Goal: Information Seeking & Learning: Learn about a topic

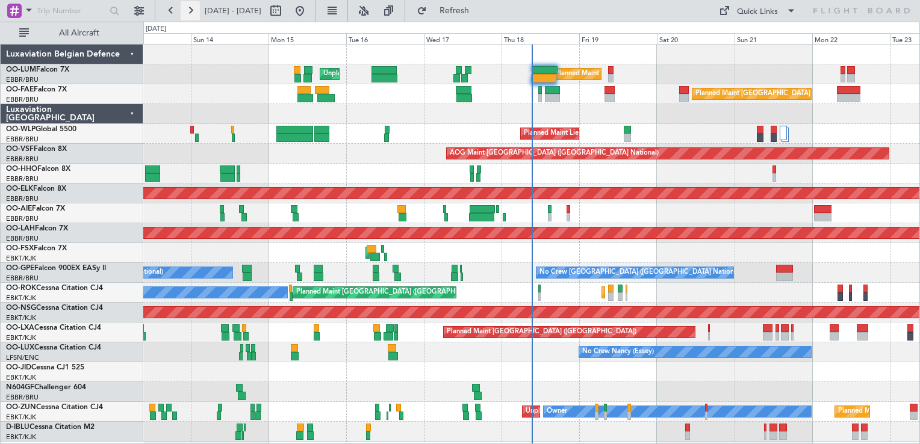
click at [193, 12] on button at bounding box center [190, 10] width 19 height 19
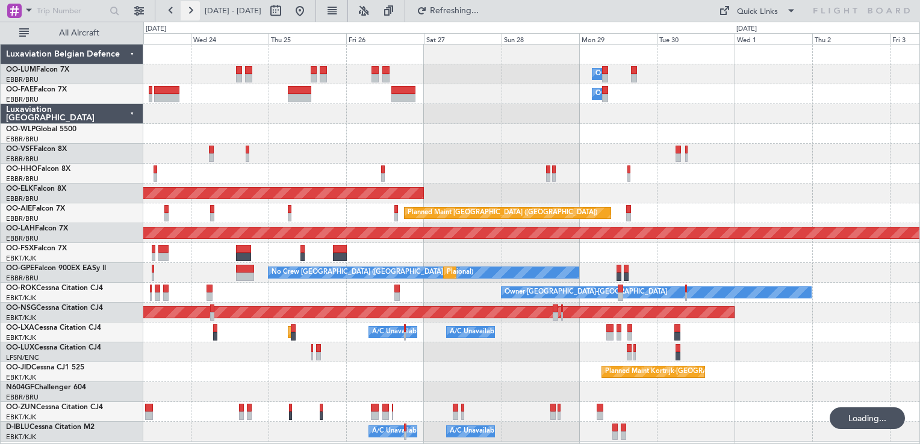
click at [193, 12] on button at bounding box center [190, 10] width 19 height 19
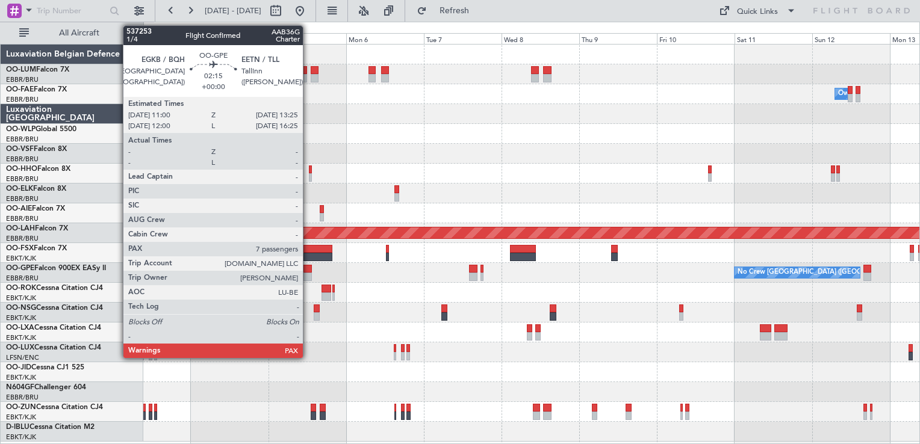
click at [308, 273] on div at bounding box center [307, 277] width 8 height 8
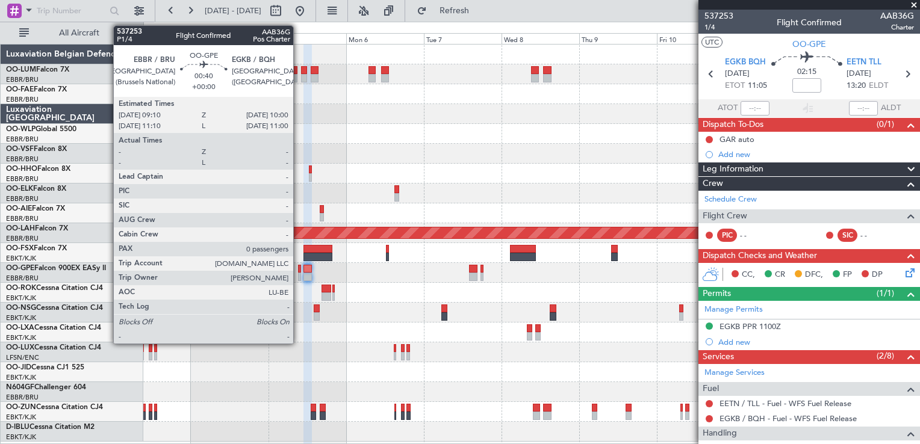
click at [299, 267] on div at bounding box center [299, 269] width 3 height 8
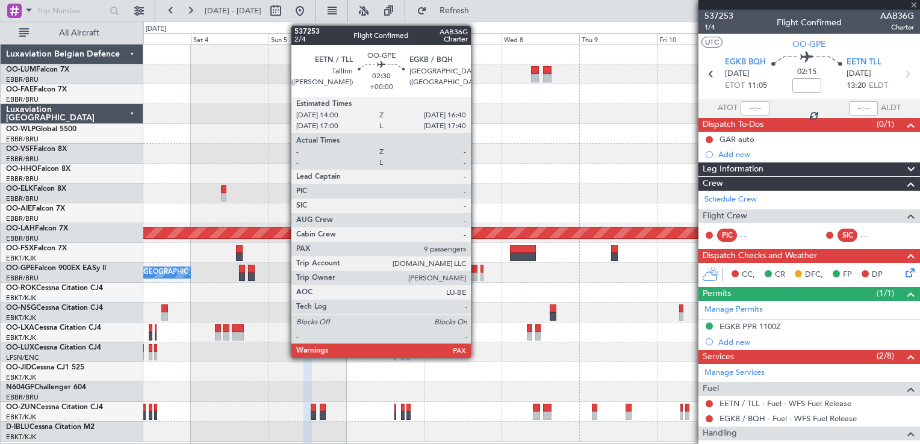
type input "0"
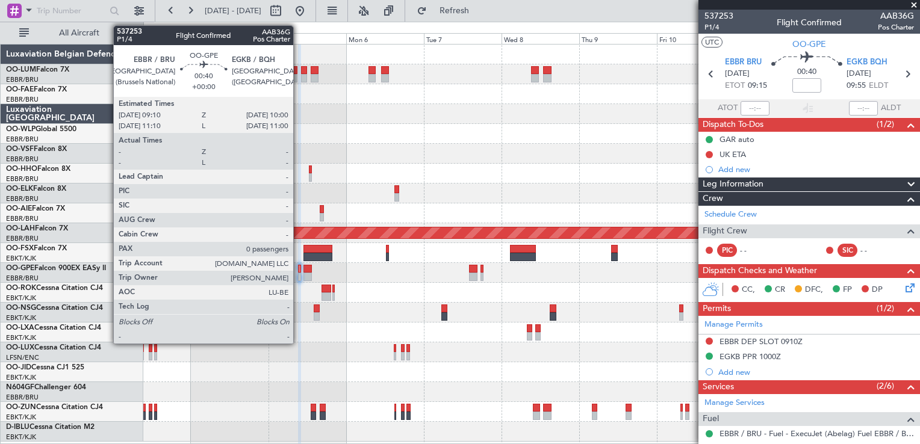
click at [299, 273] on div at bounding box center [299, 277] width 3 height 8
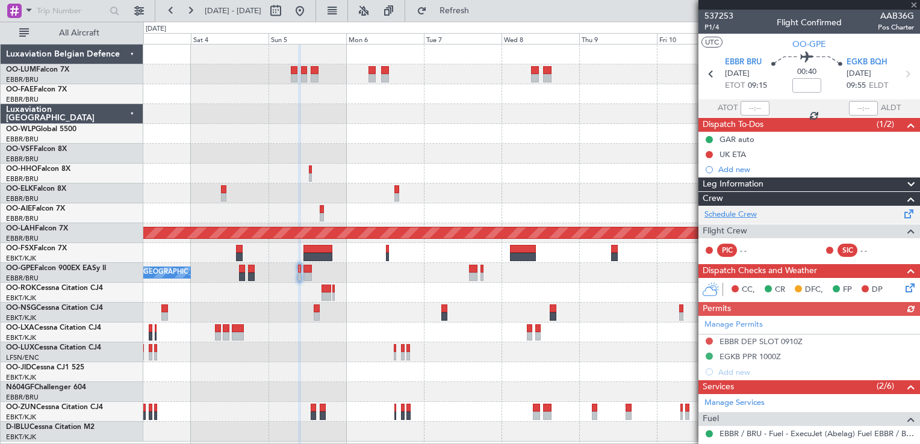
click at [727, 215] on link "Schedule Crew" at bounding box center [730, 215] width 52 height 12
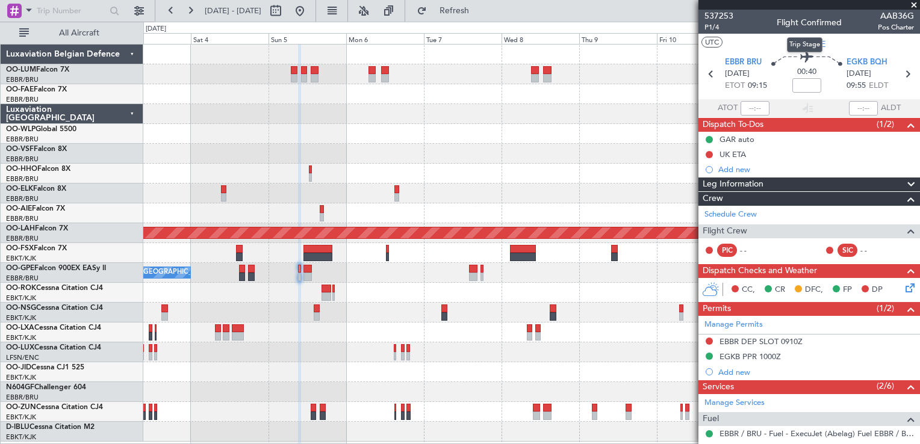
click at [801, 41] on div "Trip Stage" at bounding box center [805, 44] width 36 height 15
click at [812, 48] on span "OO-GPE" at bounding box center [809, 44] width 34 height 13
click at [183, 4] on button at bounding box center [190, 10] width 19 height 19
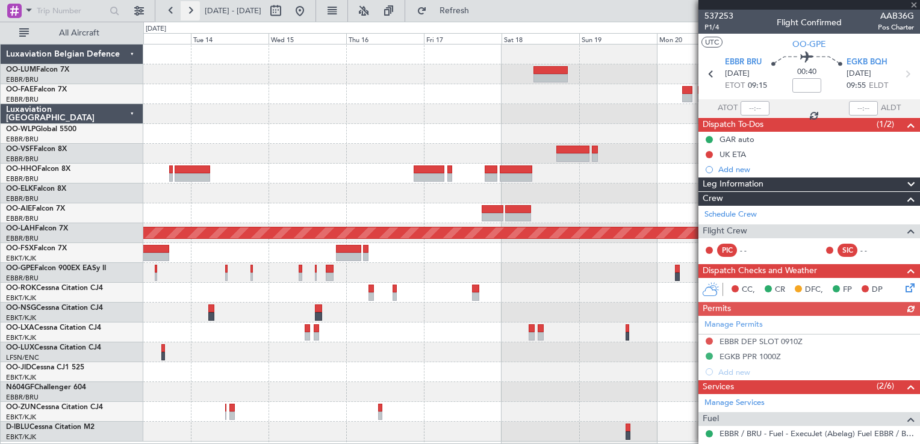
click at [193, 9] on button at bounding box center [190, 10] width 19 height 19
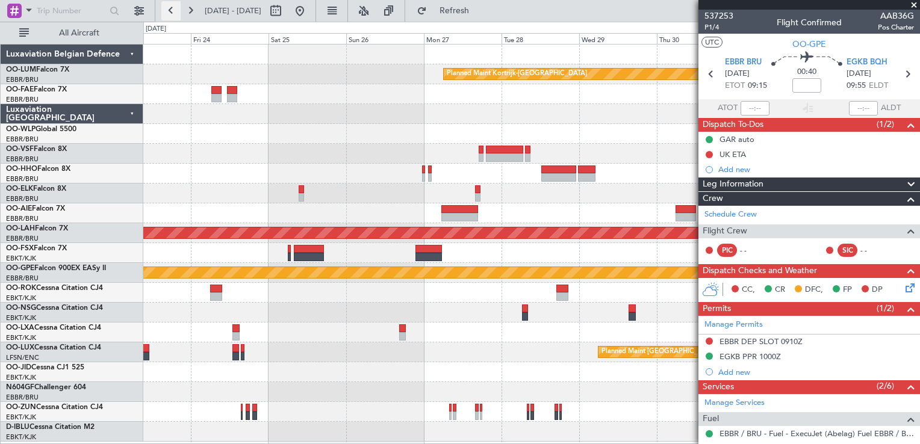
click at [176, 11] on button at bounding box center [170, 10] width 19 height 19
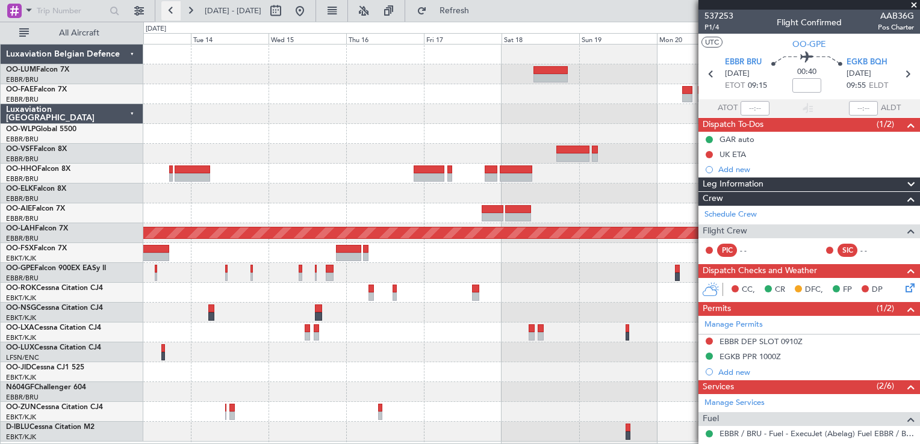
click at [176, 11] on button at bounding box center [170, 10] width 19 height 19
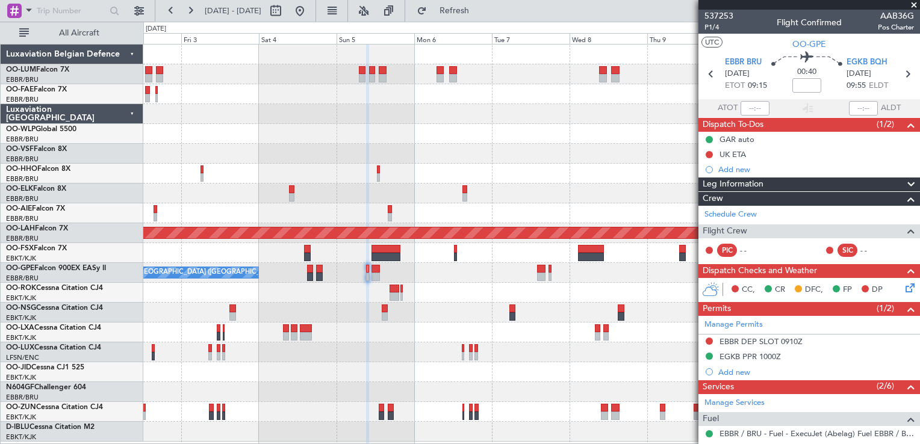
click at [550, 178] on div "Owner Melsbroek Air Base Planned Maint Alton-st Louis (St Louis Regl) No Crew B…" at bounding box center [531, 243] width 776 height 397
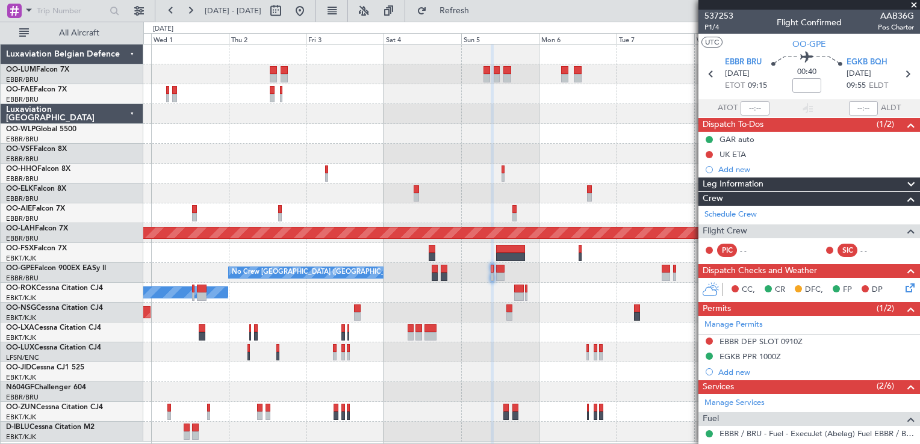
click at [479, 138] on div "Owner Melsbroek Air Base Owner Melsbroek Air Base Owner Melsbroek Air Base Plan…" at bounding box center [531, 243] width 776 height 397
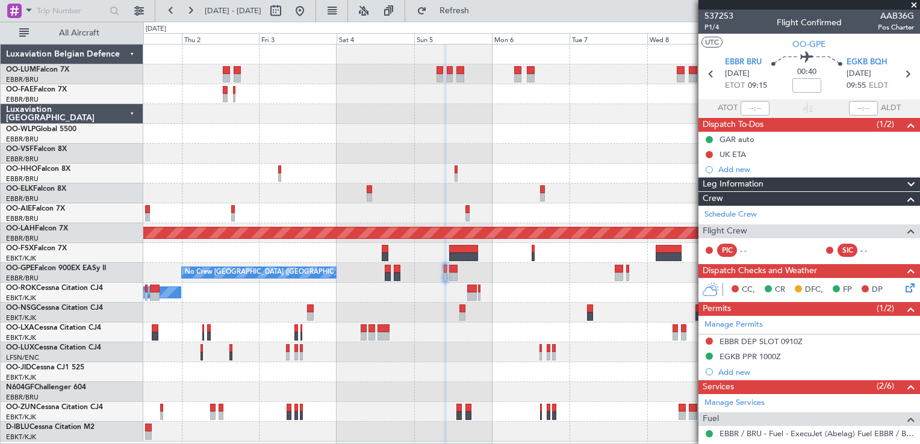
click at [302, 107] on div "Owner Melsbroek Air Base Owner Melsbroek Air Base Owner Melsbroek Air Base Plan…" at bounding box center [531, 243] width 776 height 397
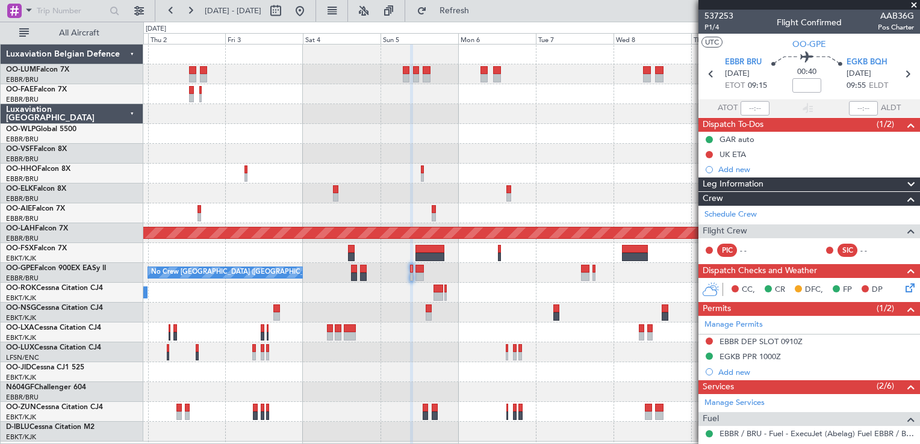
click at [458, 368] on div "Planned Maint Kortrijk-[GEOGRAPHIC_DATA]" at bounding box center [531, 372] width 776 height 20
click at [480, 13] on span "Refresh" at bounding box center [454, 11] width 51 height 8
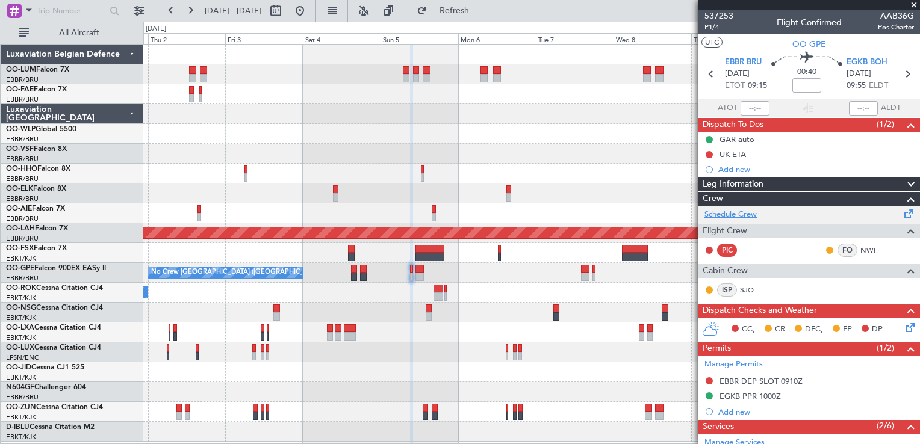
click at [721, 212] on link "Schedule Crew" at bounding box center [730, 215] width 52 height 12
click at [916, 4] on span at bounding box center [914, 5] width 12 height 11
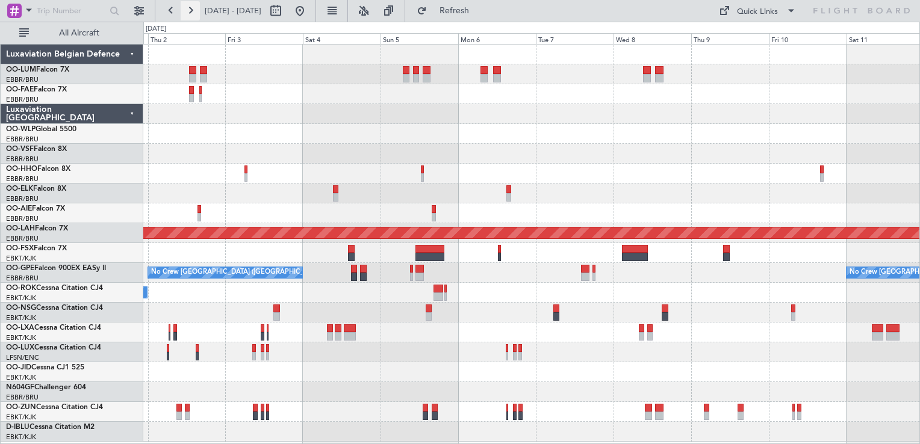
click at [190, 4] on button at bounding box center [190, 10] width 19 height 19
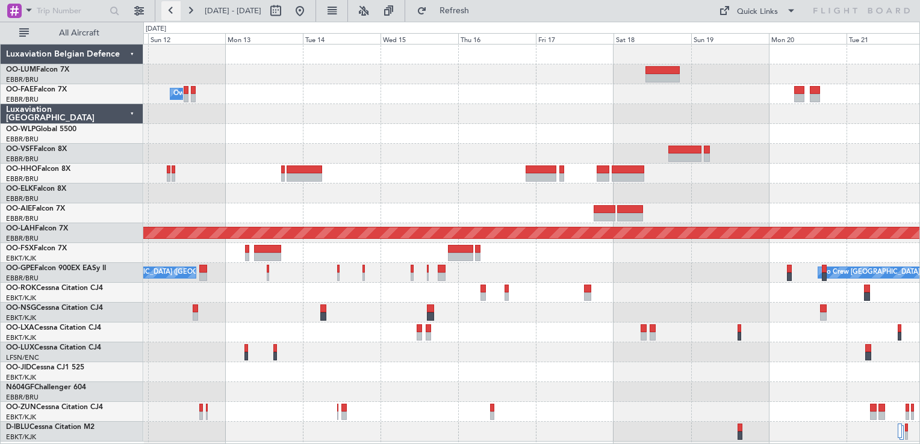
click at [173, 6] on button at bounding box center [170, 10] width 19 height 19
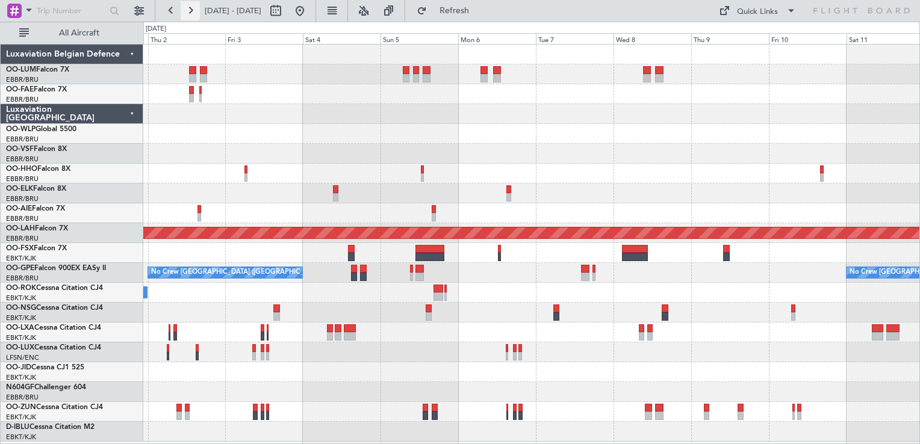
click at [197, 10] on button at bounding box center [190, 10] width 19 height 19
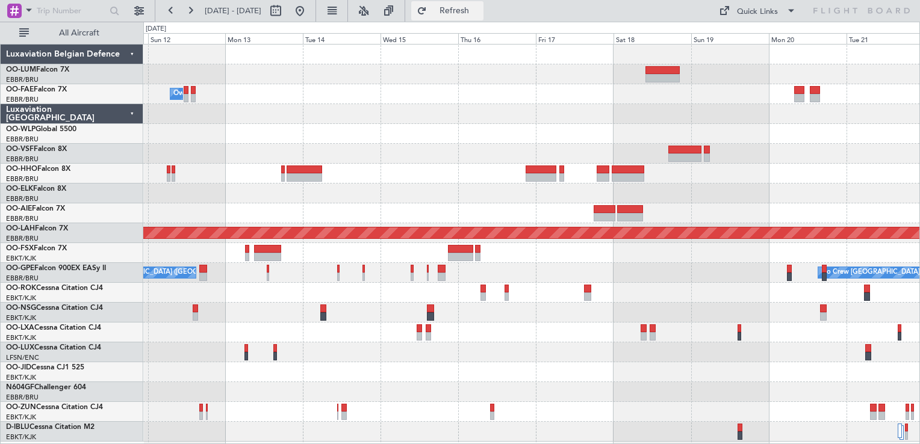
click at [480, 11] on span "Refresh" at bounding box center [454, 11] width 51 height 8
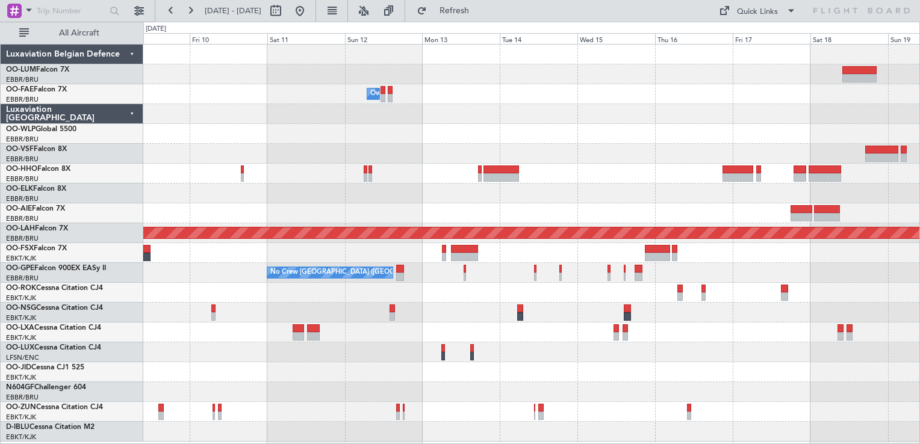
click at [573, 182] on div at bounding box center [531, 174] width 776 height 20
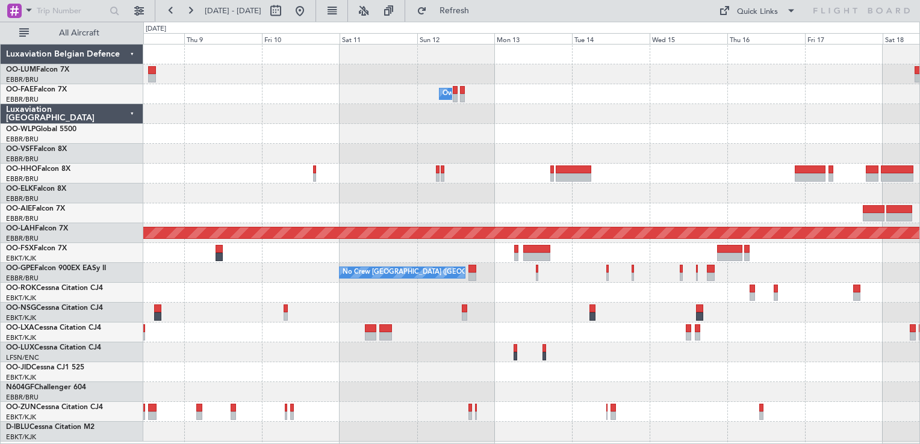
click at [562, 165] on div "Owner Melsbroek Air Base Planned Maint Alton-st Louis (St Louis Regl) No Crew B…" at bounding box center [531, 243] width 776 height 397
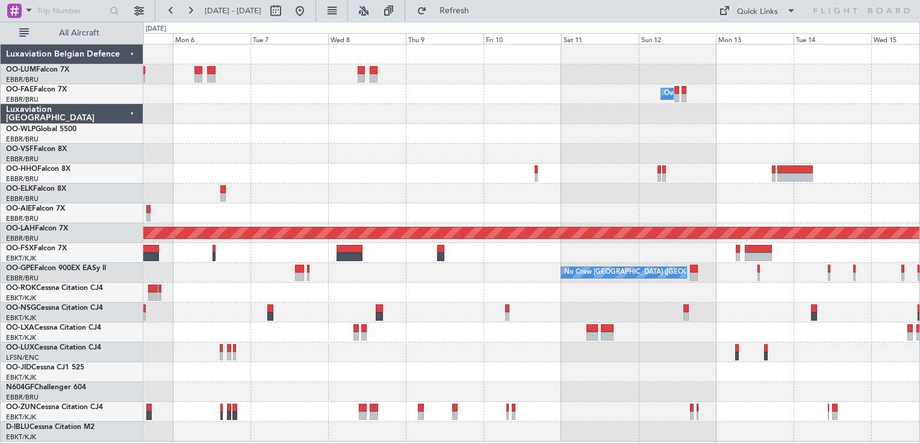
click at [615, 156] on div "Owner Melsbroek Air Base Planned Maint Alton-st Louis (St Louis Regl) No Crew B…" at bounding box center [531, 243] width 776 height 397
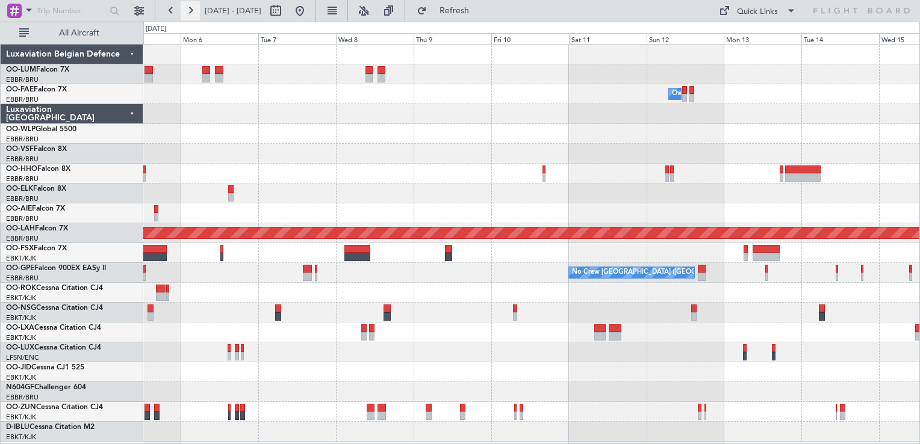
click at [193, 15] on button at bounding box center [190, 10] width 19 height 19
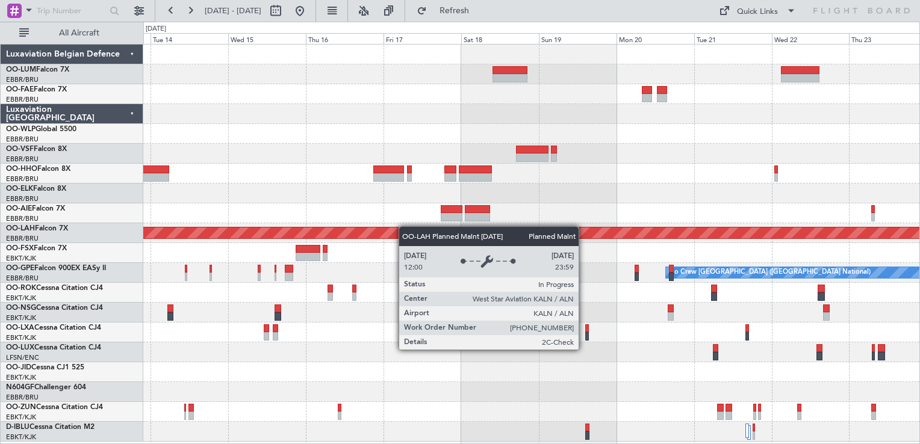
click at [407, 228] on div "Owner Melsbroek Air Base Planned Maint Alton-st Louis (St Louis Regl) Planned M…" at bounding box center [531, 243] width 776 height 397
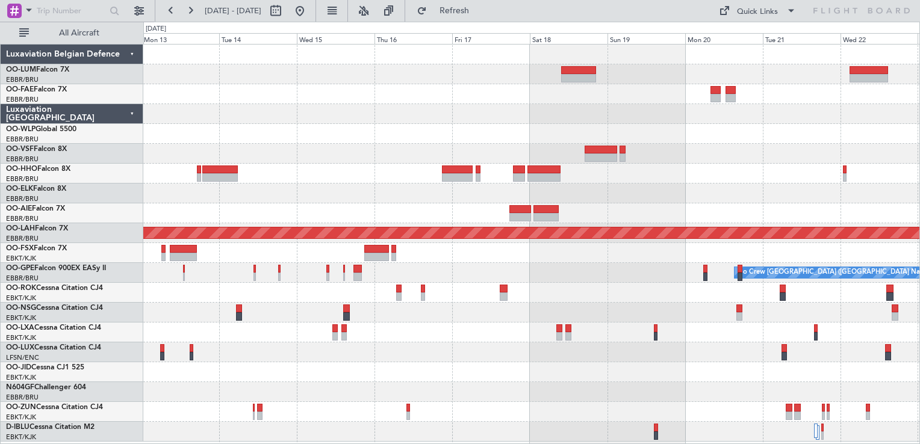
click at [502, 288] on div "Owner Melsbroek Air Base Planned Maint Alton-st Louis (St Louis Regl) Planned M…" at bounding box center [531, 243] width 776 height 397
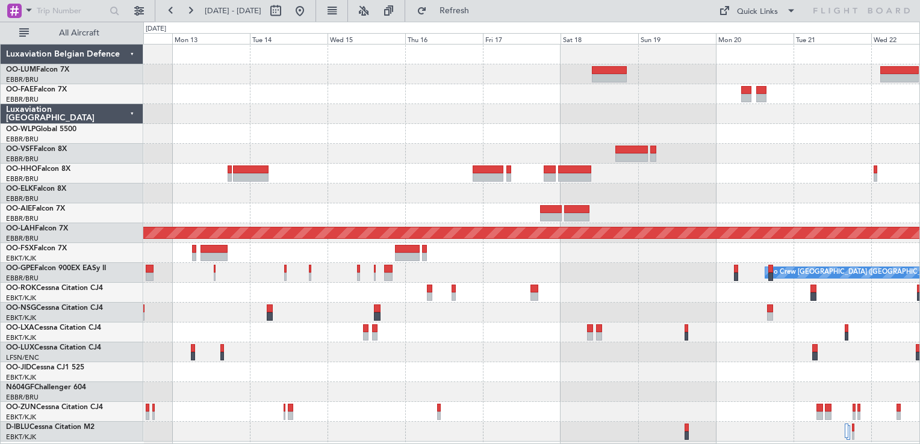
click at [397, 309] on div "Owner Melsbroek Air Base Planned Maint Alton-st Louis (St Louis Regl) Planned M…" at bounding box center [531, 243] width 776 height 397
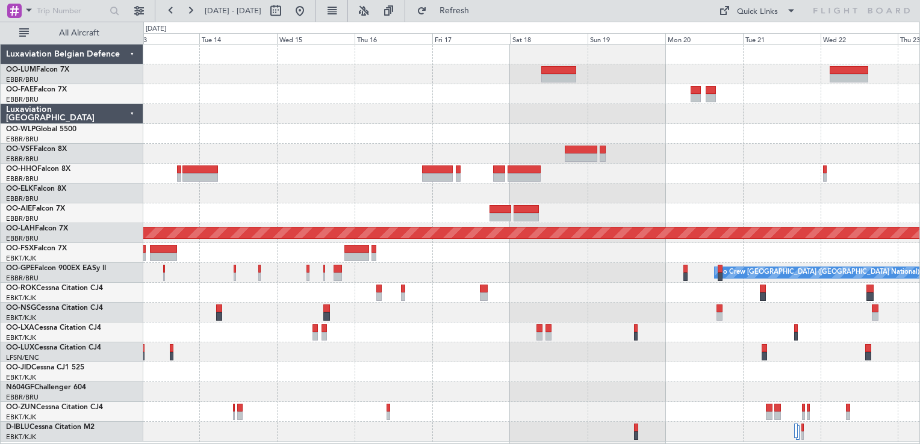
click at [700, 310] on div "Owner Melsbroek Air Base Planned Maint Alton-st Louis (St Louis Regl) Planned M…" at bounding box center [531, 243] width 776 height 397
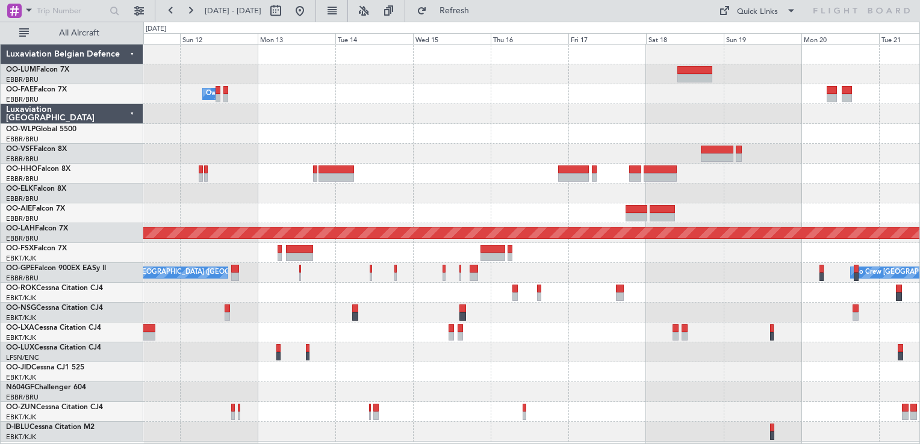
click at [657, 305] on div "Owner Melsbroek Air Base Planned Maint Alton-st Louis (St Louis Regl) Planned M…" at bounding box center [531, 243] width 776 height 397
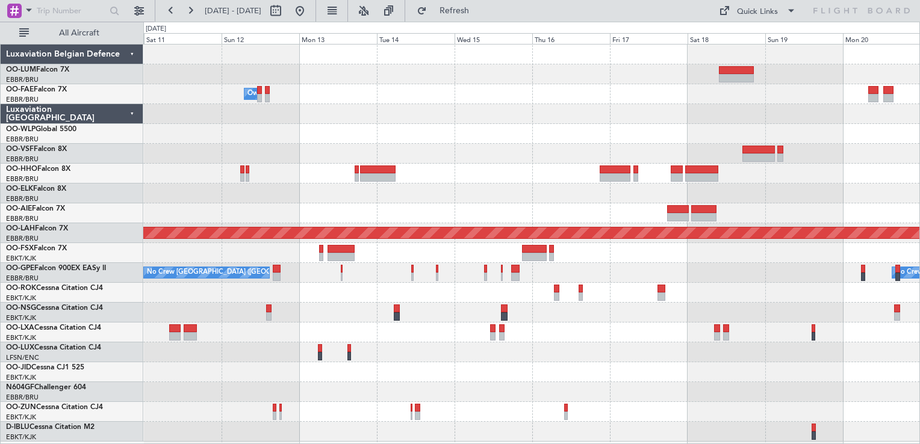
click at [439, 346] on div "Owner Melsbroek Air Base Planned Maint Alton-st Louis (St Louis Regl) No Crew B…" at bounding box center [531, 243] width 776 height 397
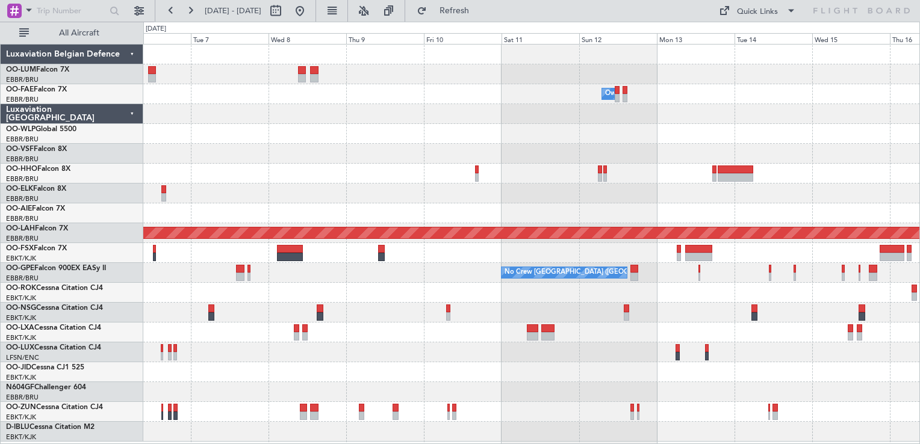
click at [696, 326] on div "Owner Melsbroek Air Base Planned Maint Alton-st Louis (St Louis Regl) No Crew B…" at bounding box center [531, 243] width 776 height 397
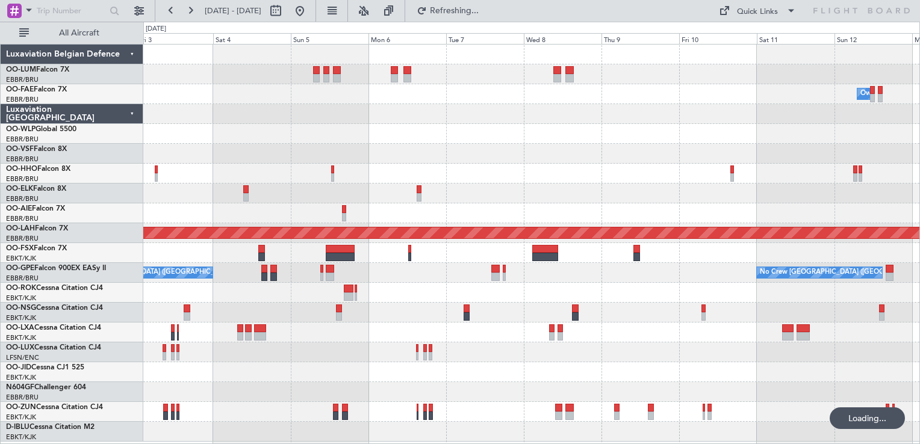
click at [504, 300] on div "Owner Melsbroek Air Base Planned Maint Alton-st Louis (St Louis Regl) No Crew B…" at bounding box center [531, 243] width 776 height 397
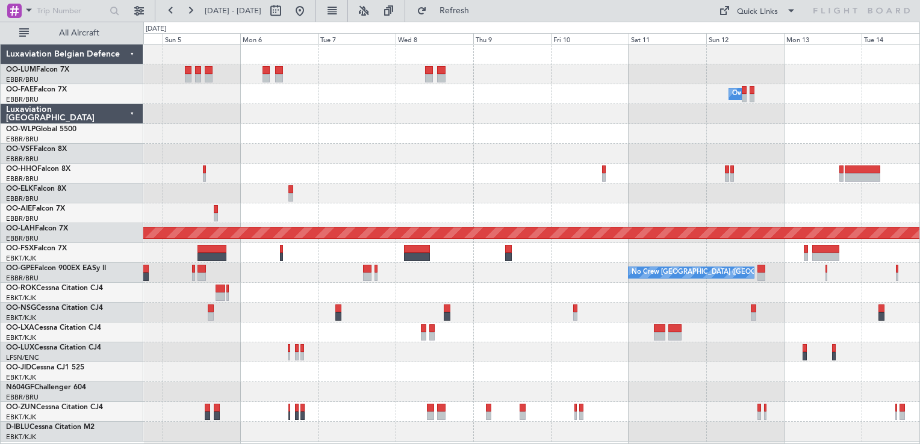
click at [527, 149] on div "Owner Melsbroek Air Base Planned Maint Alton-st Louis (St Louis Regl) No Crew B…" at bounding box center [531, 243] width 776 height 397
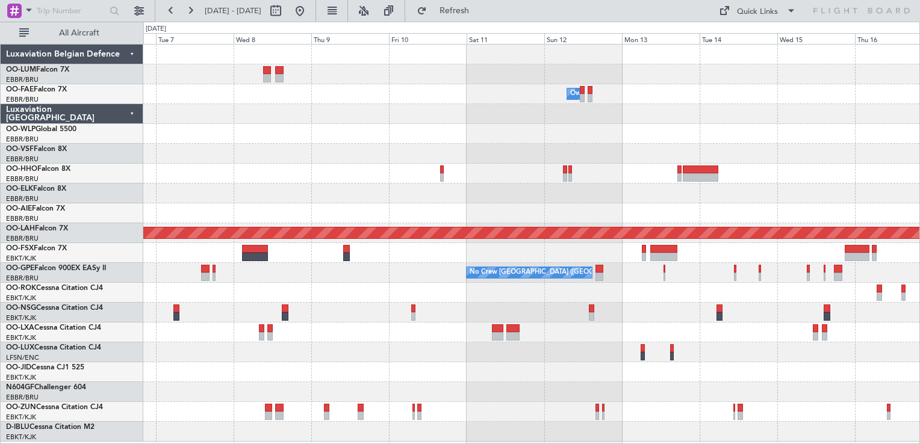
click at [464, 91] on div "Owner Melsbroek Air Base Planned Maint Alton-st Louis (St Louis Regl) No Crew B…" at bounding box center [531, 243] width 776 height 397
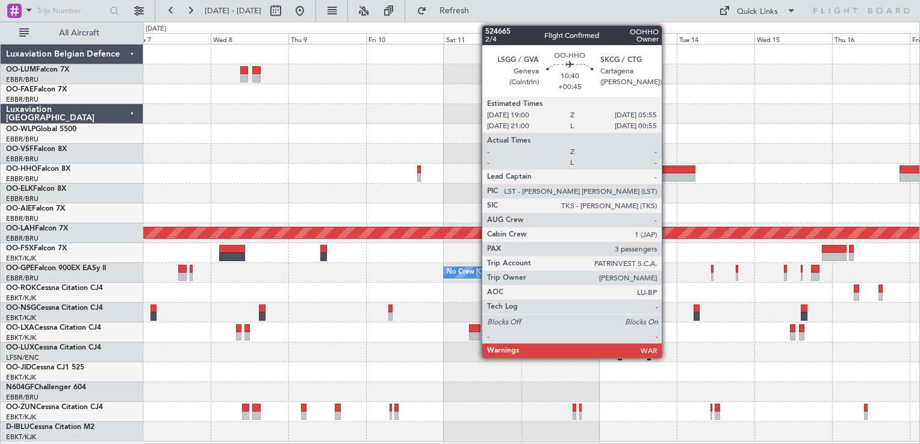
click at [672, 167] on div at bounding box center [678, 170] width 36 height 8
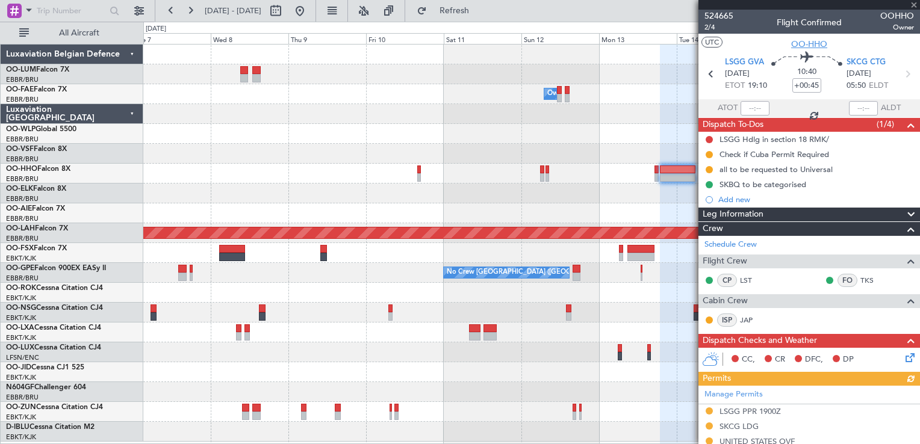
click at [811, 46] on span "OO-HHO" at bounding box center [809, 44] width 36 height 13
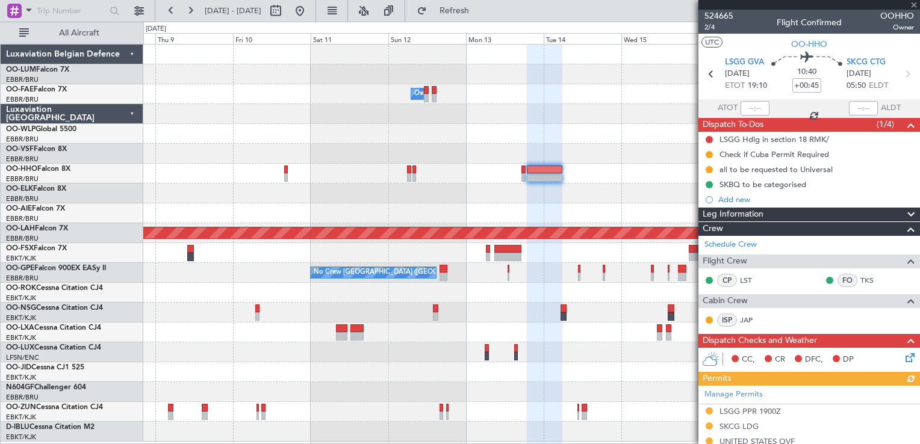
click at [371, 305] on div "Owner Melsbroek Air Base Planned Maint Alton-st Louis (St Louis Regl) No Crew B…" at bounding box center [531, 243] width 776 height 397
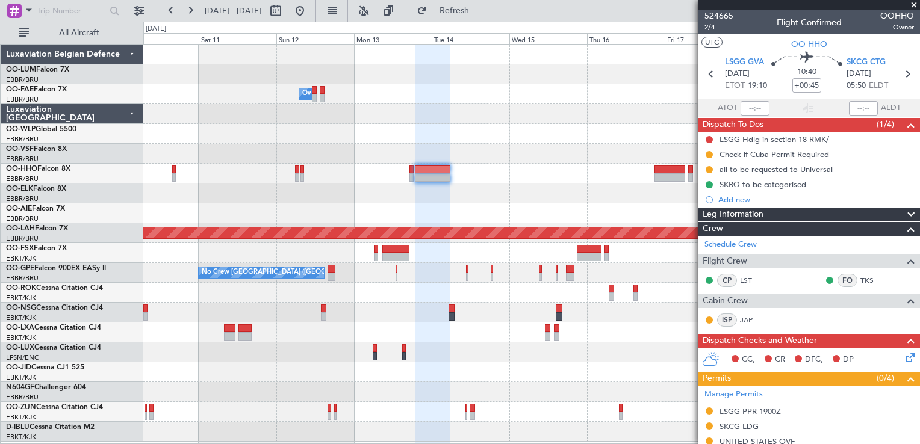
click at [426, 314] on div "Owner Melsbroek Air Base Planned [GEOGRAPHIC_DATA][PERSON_NAME]-[GEOGRAPHIC_DAT…" at bounding box center [531, 243] width 776 height 397
click at [309, 9] on button at bounding box center [299, 10] width 19 height 19
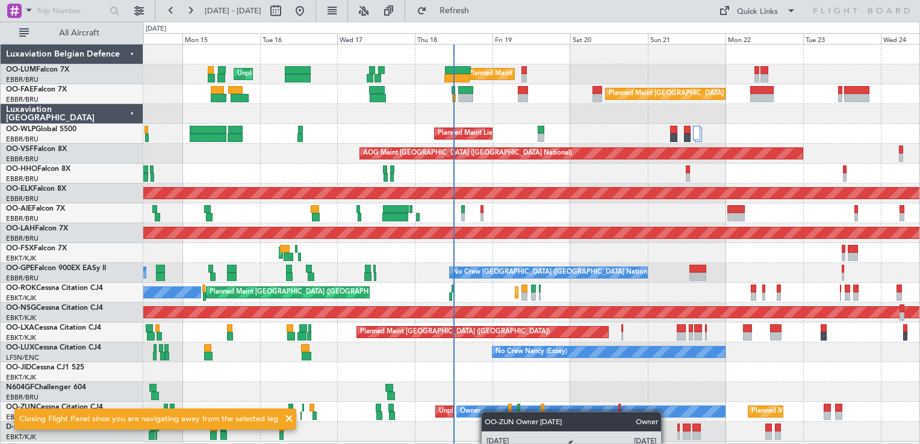
click at [471, 405] on div "Unplanned Maint Brussels (Brussels National) Planned Maint Brussels (Brussels N…" at bounding box center [531, 243] width 776 height 397
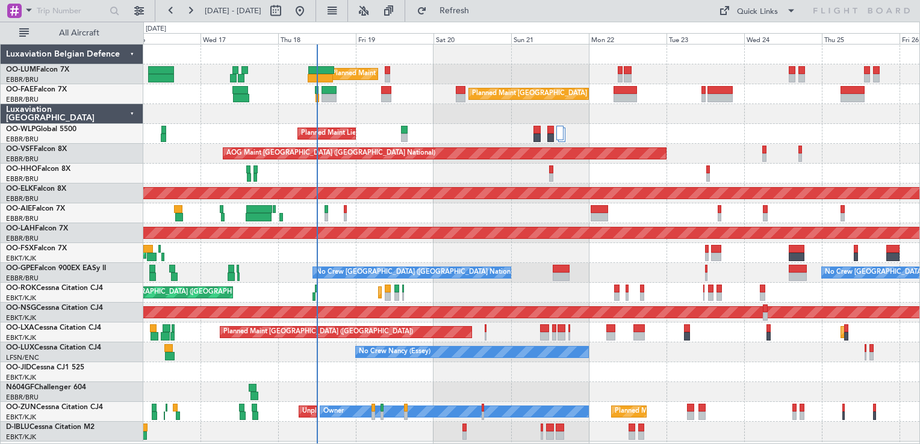
click at [506, 340] on div "Planned Maint Brussels (Brussels National) Unplanned Maint Brussels (Brussels N…" at bounding box center [531, 243] width 776 height 397
click at [533, 326] on div "Planned Maint Brussels (Brussels National) Unplanned Maint Brussels (Brussels N…" at bounding box center [531, 243] width 776 height 397
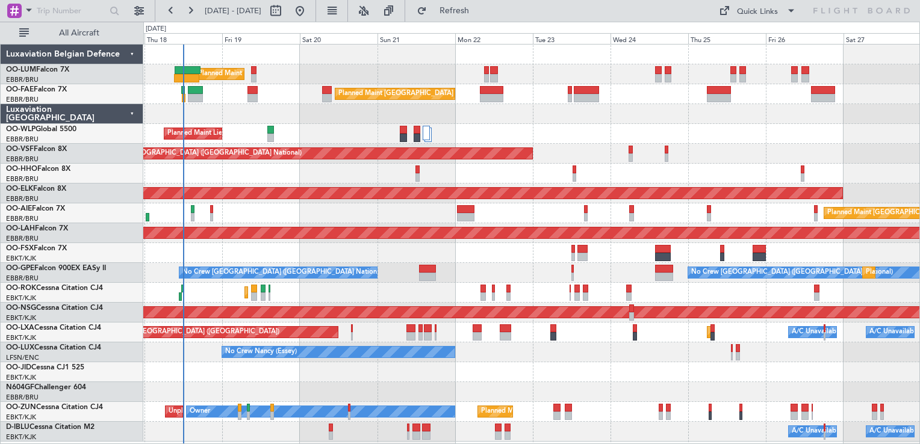
click at [648, 382] on div "Planned Maint Brussels (Brussels National) Unplanned Maint Brussels (Brussels N…" at bounding box center [531, 243] width 776 height 397
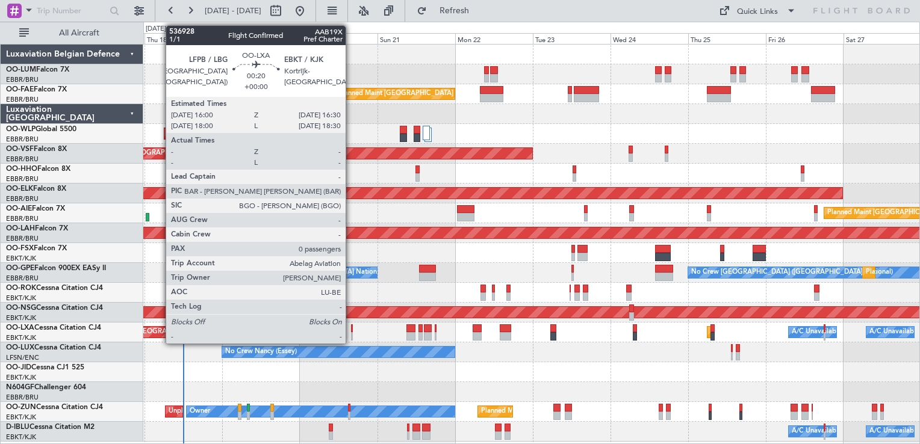
click at [351, 332] on div at bounding box center [352, 336] width 2 height 8
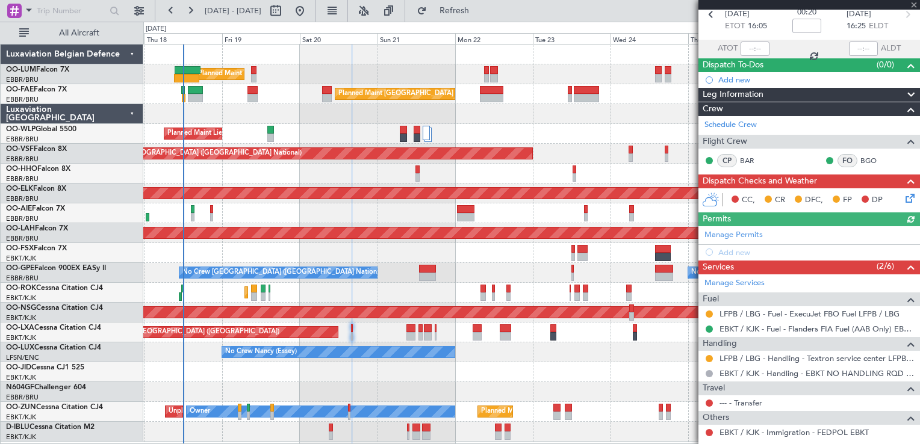
scroll to position [102, 0]
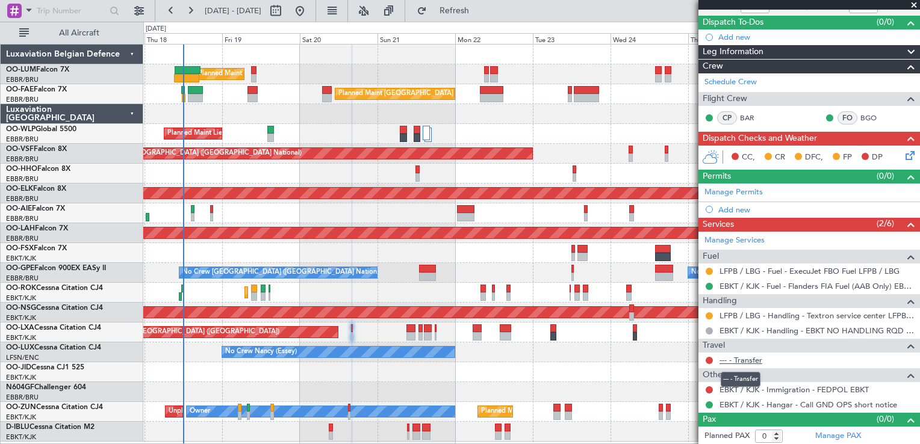
click at [743, 362] on link "--- - Transfer" at bounding box center [740, 360] width 43 height 10
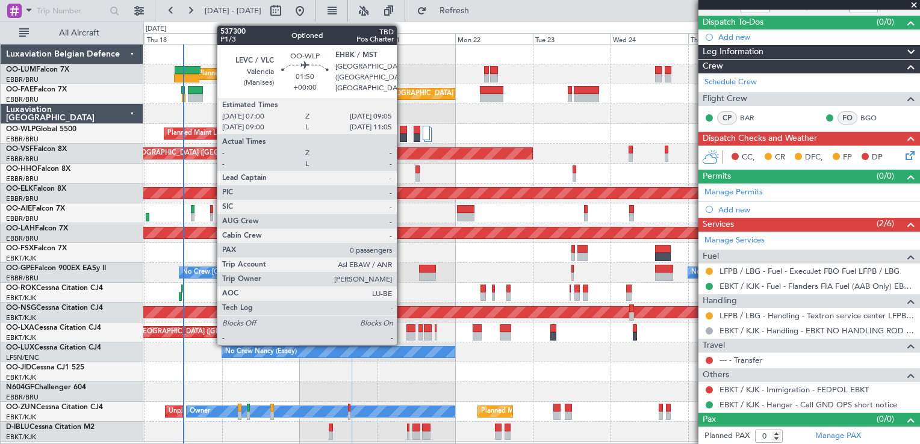
click at [402, 136] on div at bounding box center [403, 138] width 7 height 8
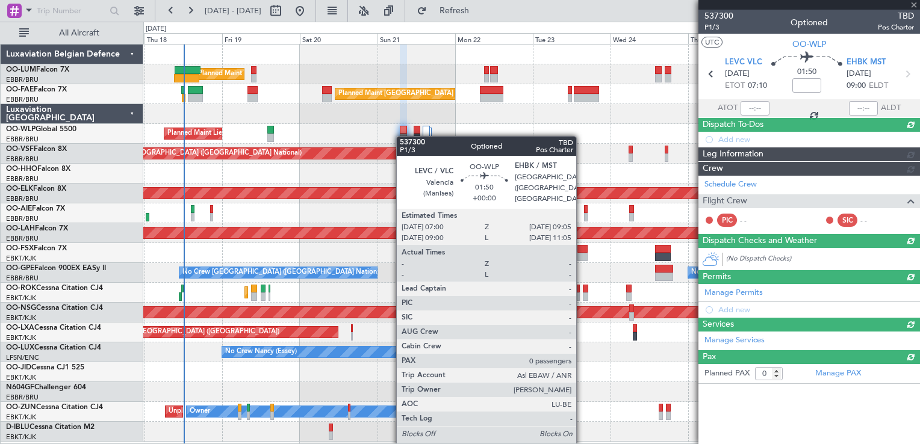
scroll to position [0, 0]
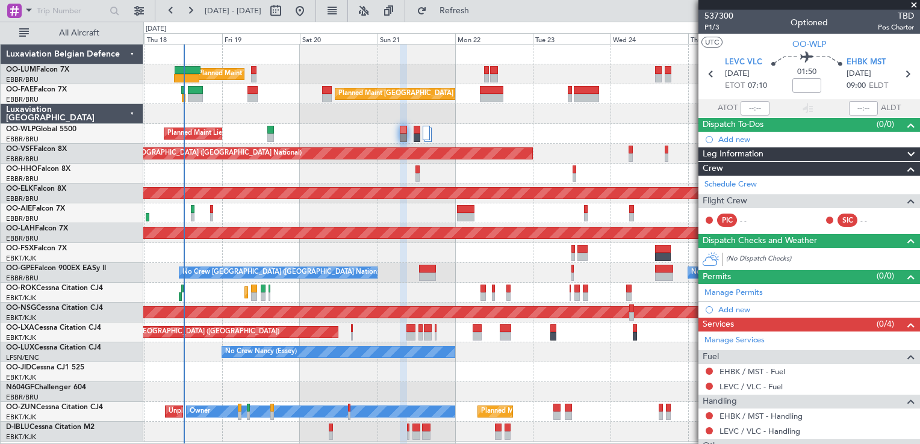
click at [486, 333] on div "Planned Maint Brussels (Brussels National) Unplanned Maint Brussels (Brussels N…" at bounding box center [531, 243] width 776 height 397
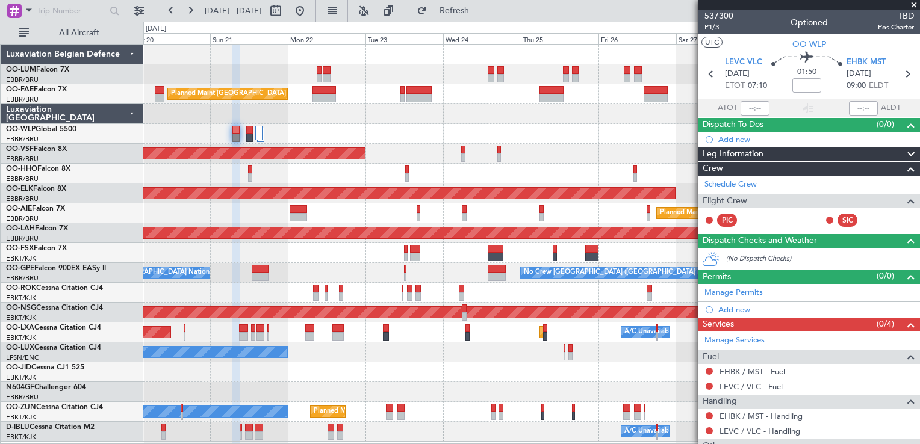
click at [353, 297] on div "Owner Kortrijk-Wevelgem Planned Maint Kortrijk-Wevelgem" at bounding box center [531, 293] width 776 height 20
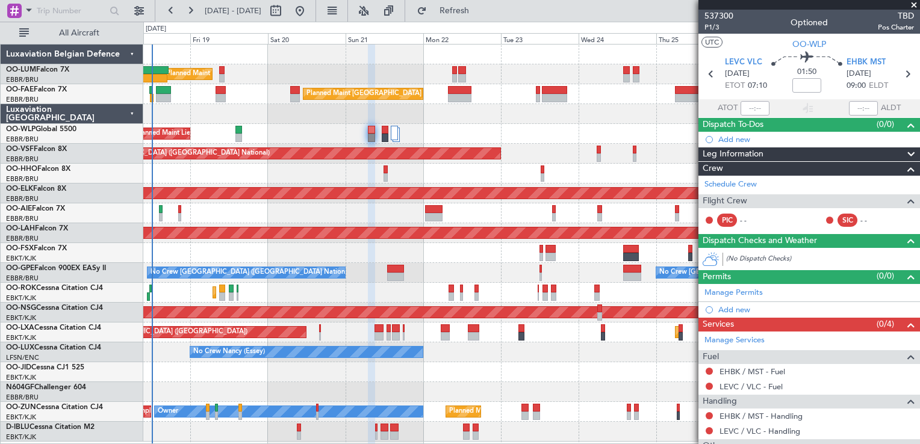
click at [550, 400] on div at bounding box center [531, 392] width 776 height 20
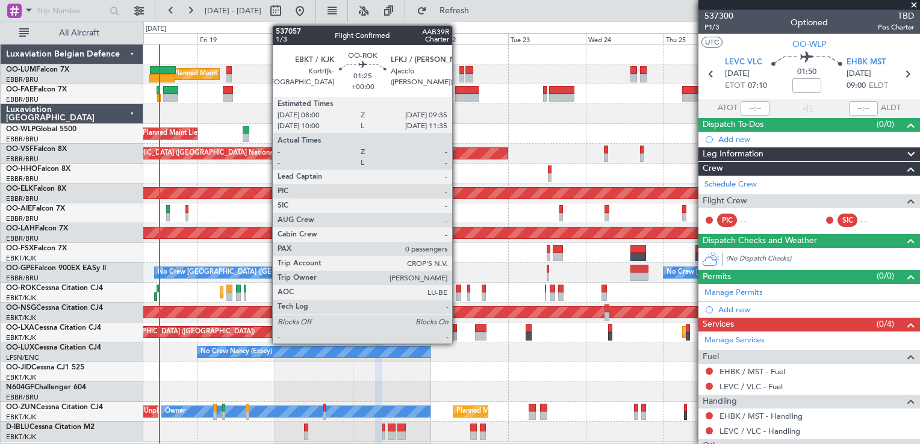
click at [457, 290] on div at bounding box center [458, 289] width 5 height 8
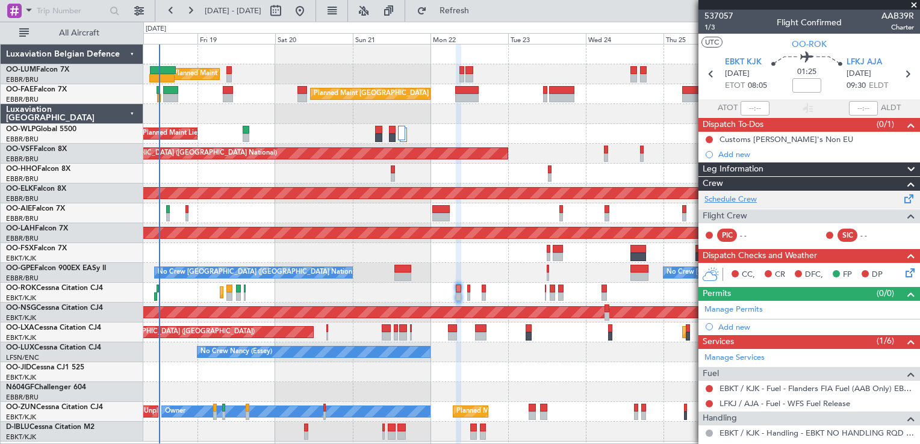
click at [751, 199] on link "Schedule Crew" at bounding box center [730, 200] width 52 height 12
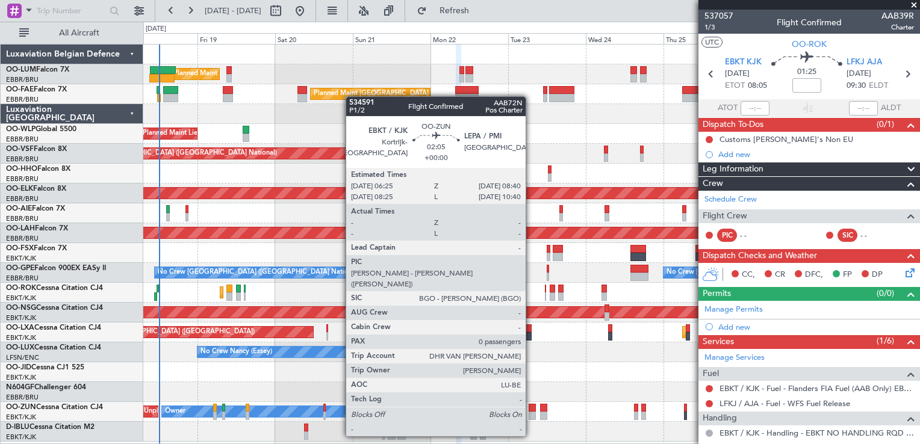
click at [531, 414] on div at bounding box center [533, 416] width 8 height 8
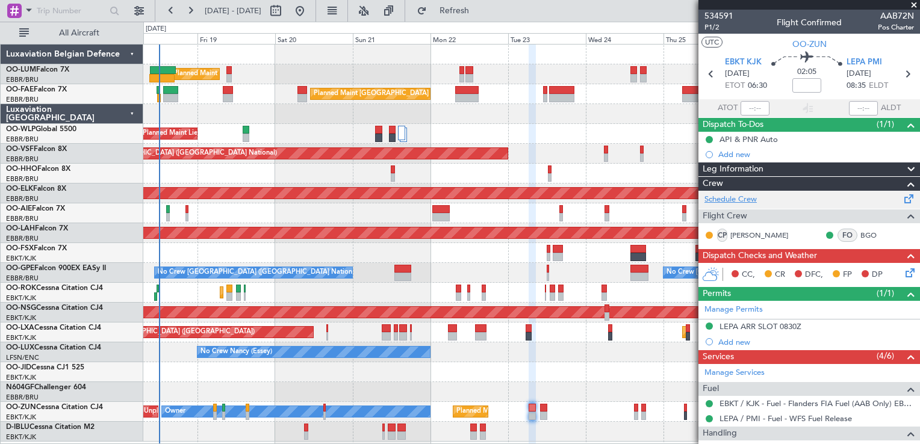
click at [744, 200] on link "Schedule Crew" at bounding box center [730, 200] width 52 height 12
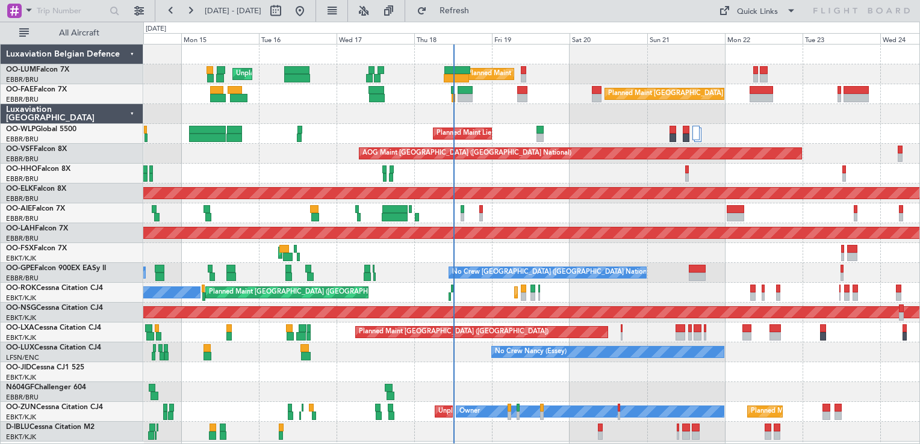
click at [638, 385] on div at bounding box center [531, 392] width 776 height 20
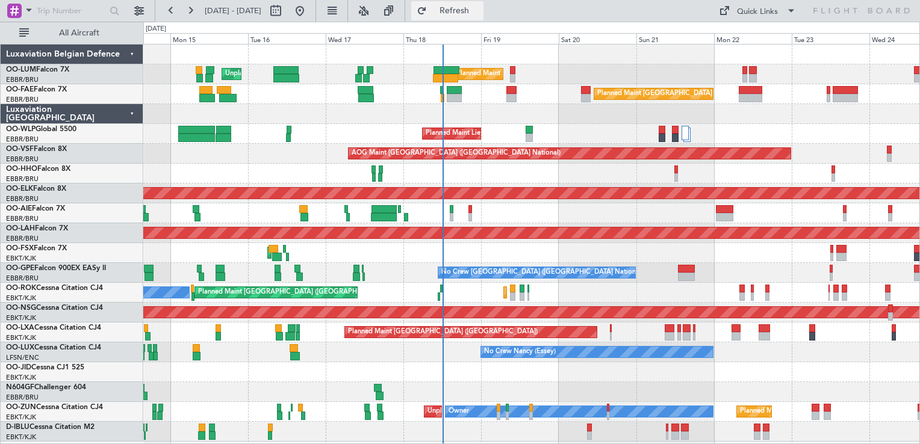
click at [479, 12] on span "Refresh" at bounding box center [454, 11] width 51 height 8
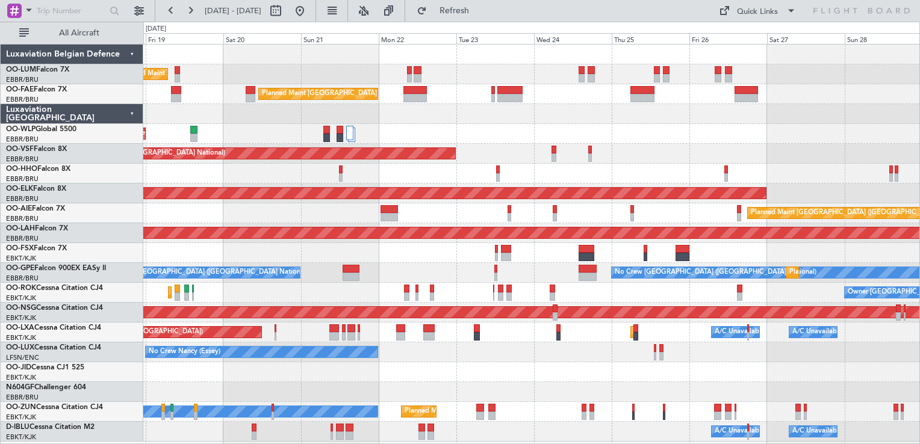
click at [478, 326] on div "Planned Maint Brussels (Brussels National) Owner Melsbroek Air Base Planned Mai…" at bounding box center [531, 243] width 776 height 397
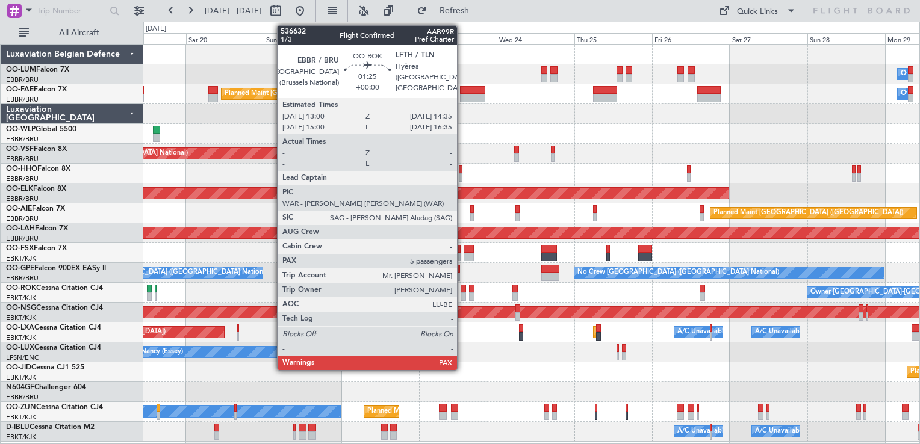
click at [462, 287] on div at bounding box center [462, 289] width 5 height 8
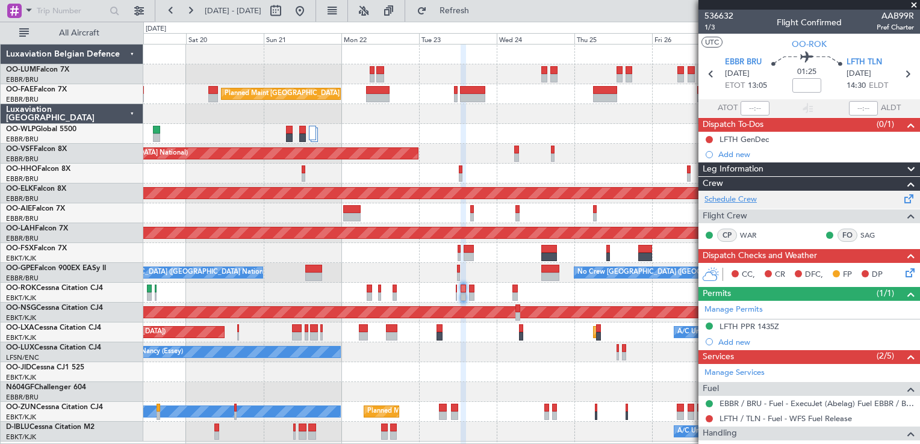
click at [734, 199] on link "Schedule Crew" at bounding box center [730, 200] width 52 height 12
click at [479, 18] on button "Refresh" at bounding box center [447, 10] width 72 height 19
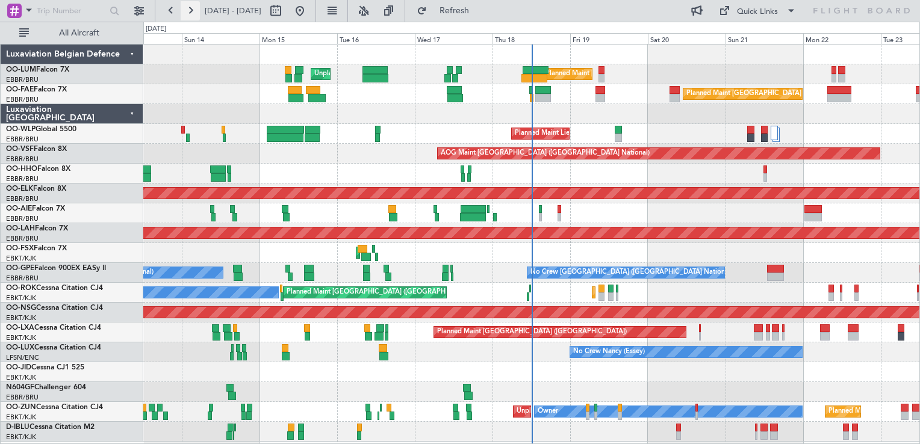
click at [188, 13] on button at bounding box center [190, 10] width 19 height 19
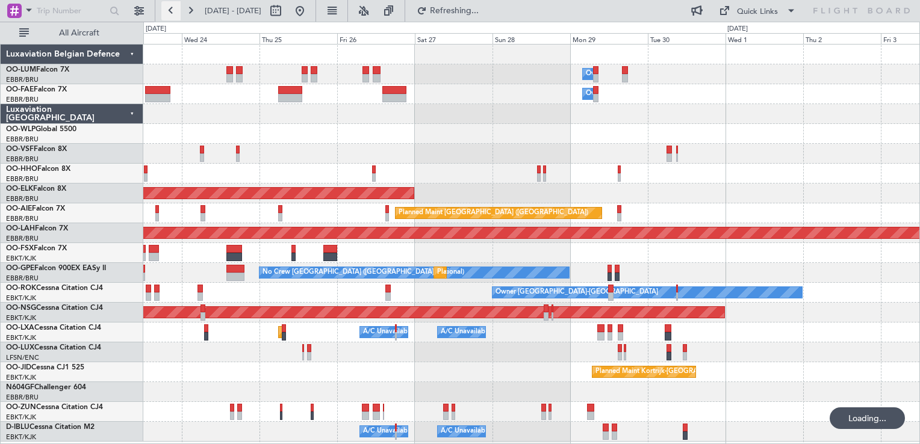
click at [174, 6] on button at bounding box center [170, 10] width 19 height 19
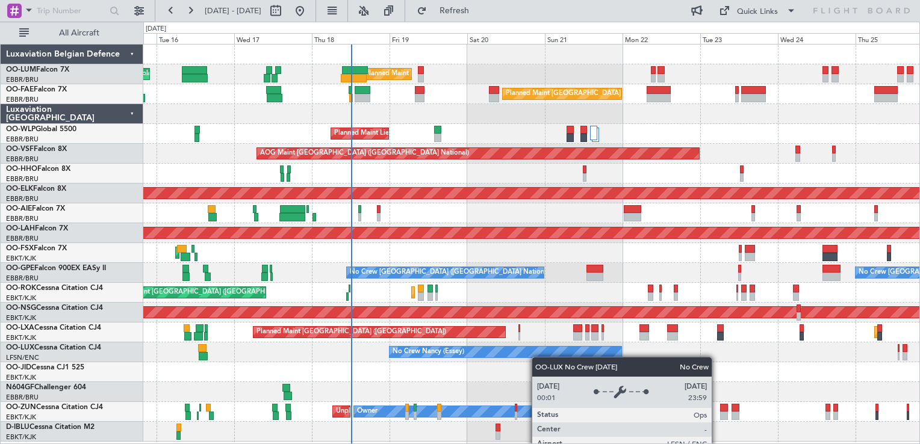
click at [503, 347] on div "Planned Maint Brussels (Brussels National) Unplanned Maint Brussels (Brussels N…" at bounding box center [531, 243] width 776 height 397
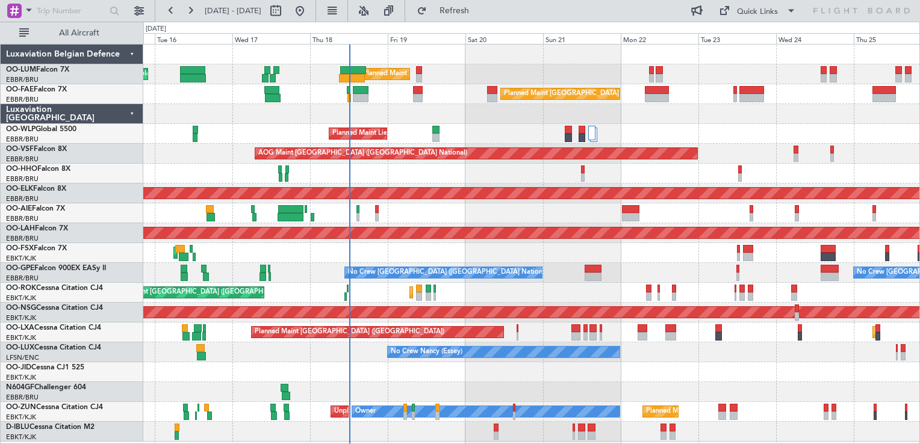
click at [544, 321] on div "Planned Maint Brussels (Brussels National) Unplanned Maint Brussels (Brussels N…" at bounding box center [531, 243] width 776 height 397
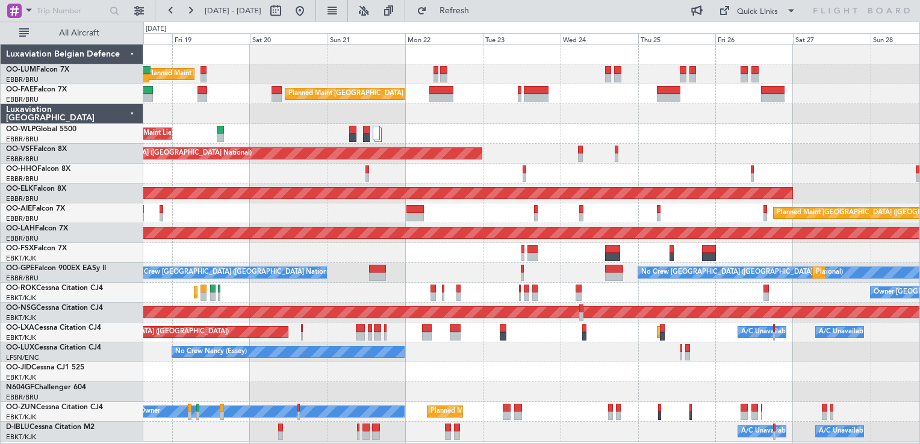
click at [432, 289] on div at bounding box center [432, 289] width 5 height 8
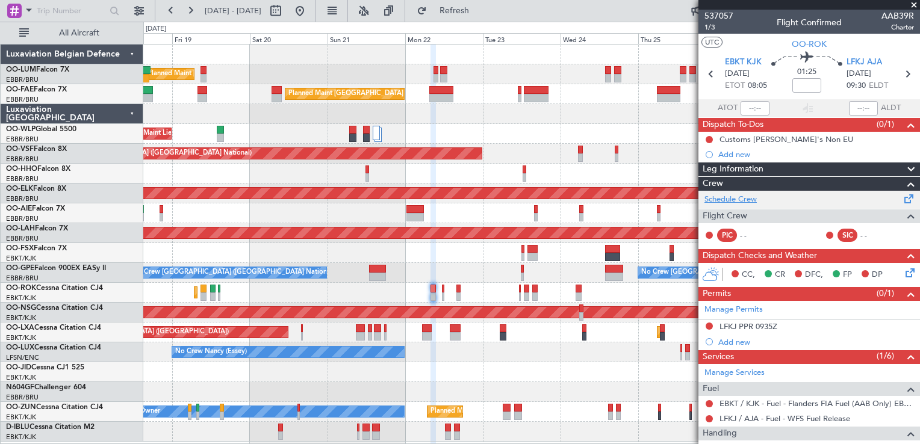
click at [721, 202] on link "Schedule Crew" at bounding box center [730, 200] width 52 height 12
click at [465, 9] on button "Refresh" at bounding box center [447, 10] width 72 height 19
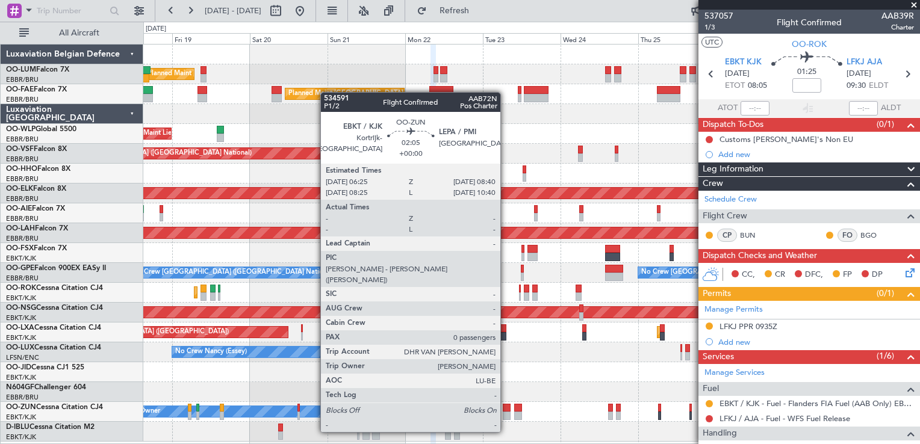
click at [506, 409] on div at bounding box center [507, 408] width 8 height 8
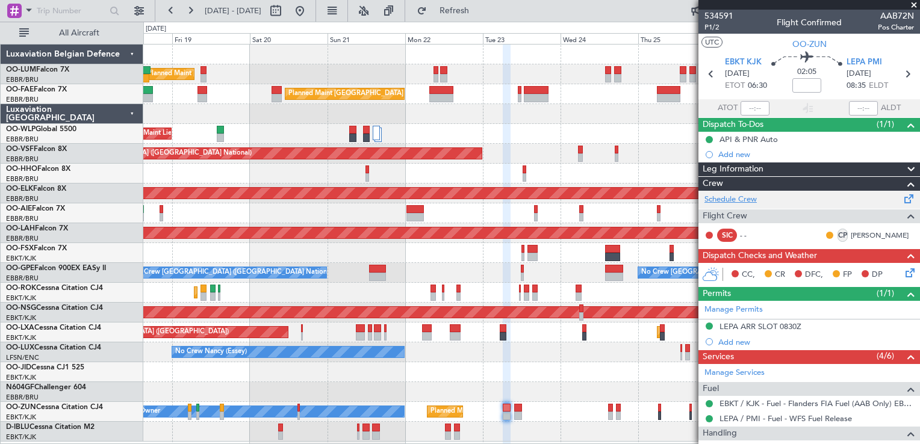
click at [728, 196] on link "Schedule Crew" at bounding box center [730, 200] width 52 height 12
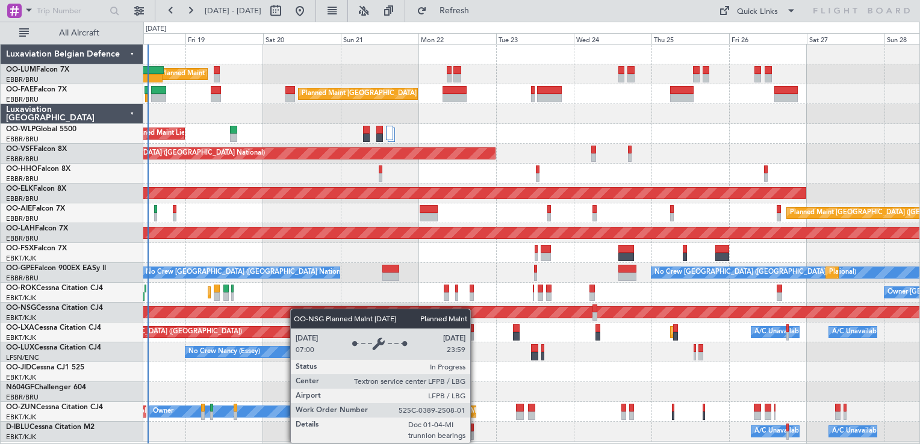
click at [294, 308] on div "Planned Maint [GEOGRAPHIC_DATA] ([GEOGRAPHIC_DATA] National) Owner [GEOGRAPHIC_…" at bounding box center [531, 243] width 776 height 397
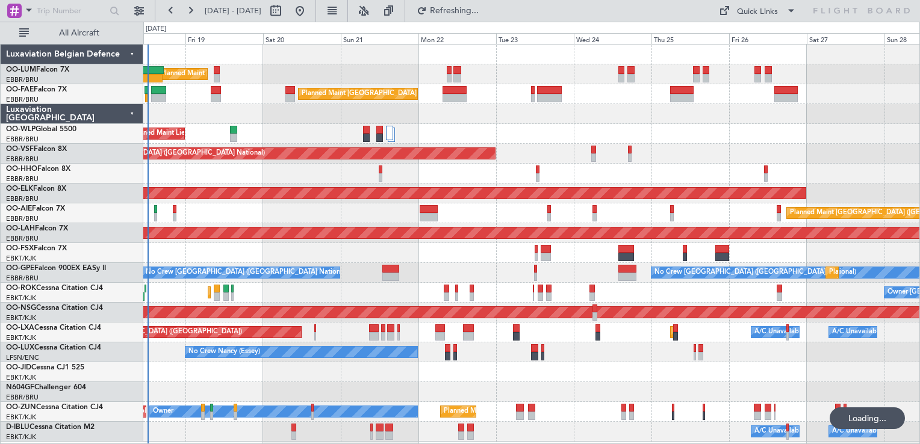
click at [320, 93] on div "Planned Maint [GEOGRAPHIC_DATA] ([GEOGRAPHIC_DATA] National) Owner [GEOGRAPHIC_…" at bounding box center [531, 243] width 776 height 397
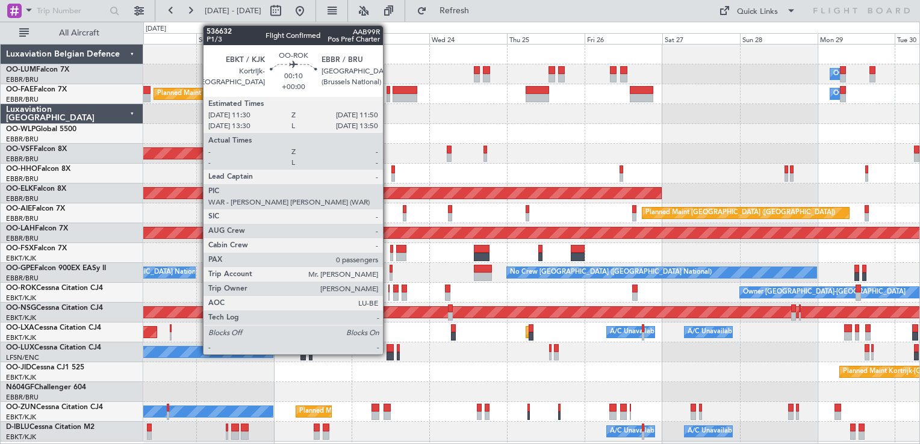
click at [388, 294] on div at bounding box center [388, 297] width 1 height 8
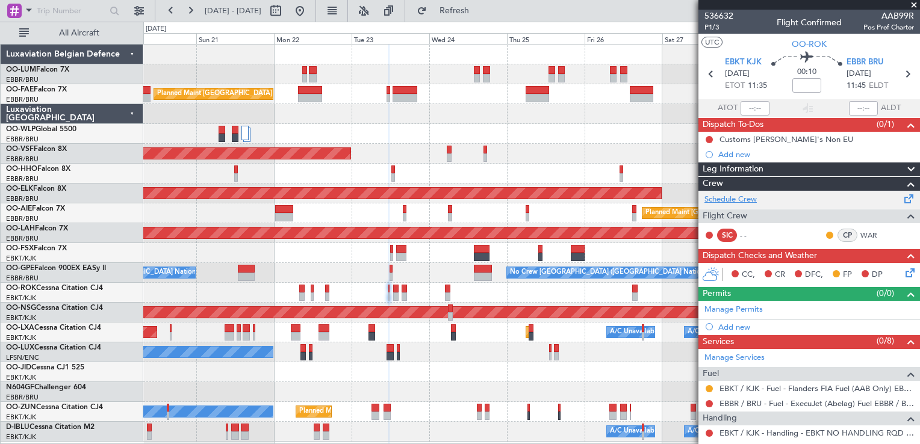
click at [742, 201] on link "Schedule Crew" at bounding box center [730, 200] width 52 height 12
click at [480, 14] on span "Refresh" at bounding box center [454, 11] width 51 height 8
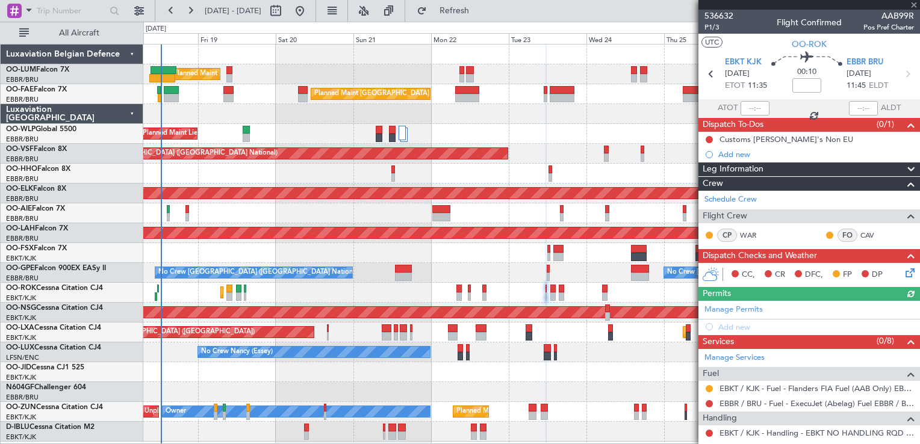
click at [459, 136] on div "Planned Maint Liege" at bounding box center [531, 134] width 776 height 20
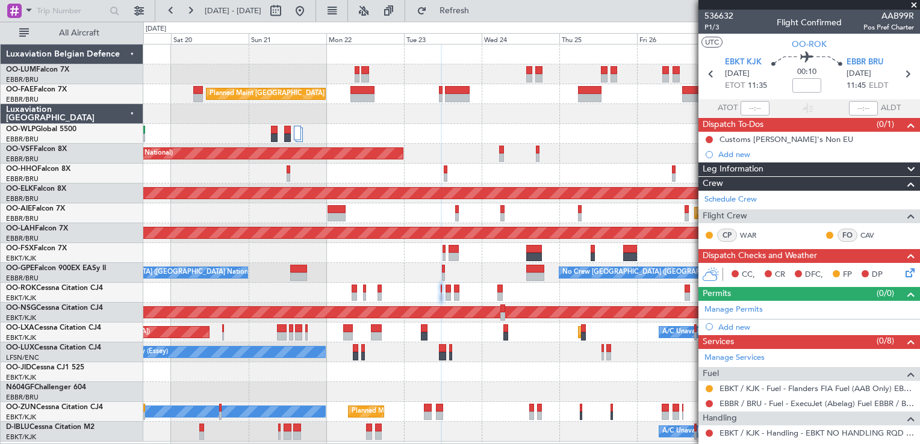
click at [509, 418] on div "Owner Melsbroek Air Base Planned Maint [GEOGRAPHIC_DATA] ([GEOGRAPHIC_DATA]) Pl…" at bounding box center [531, 243] width 776 height 397
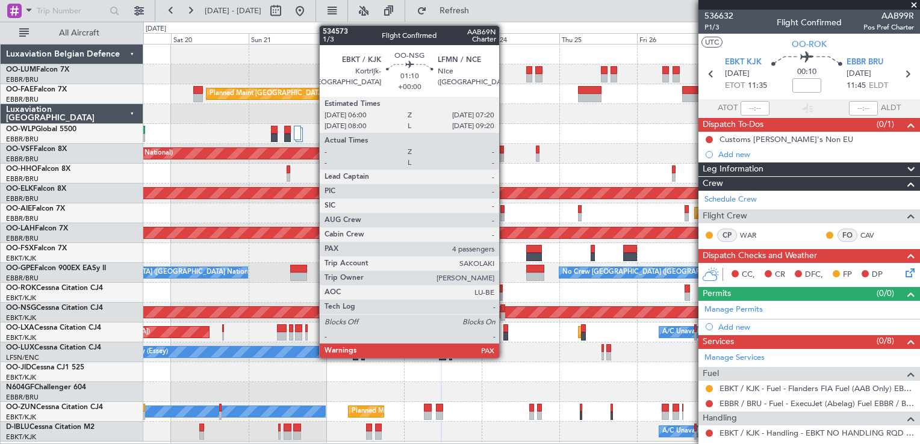
click at [504, 308] on div at bounding box center [502, 309] width 5 height 8
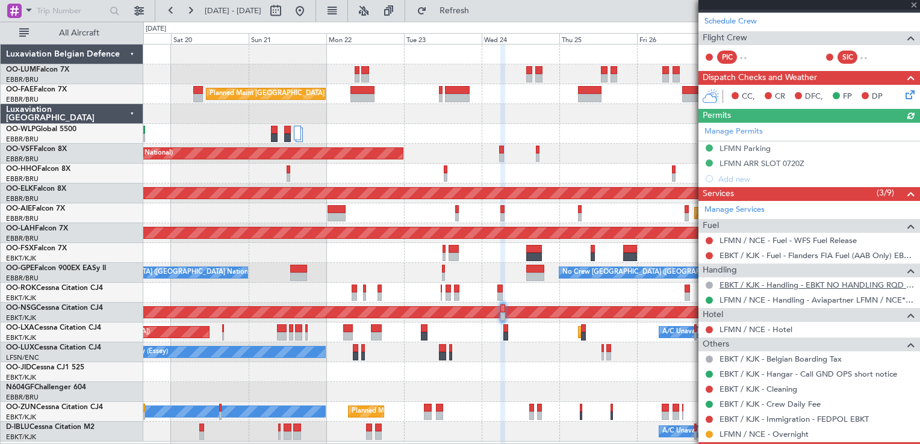
scroll to position [208, 0]
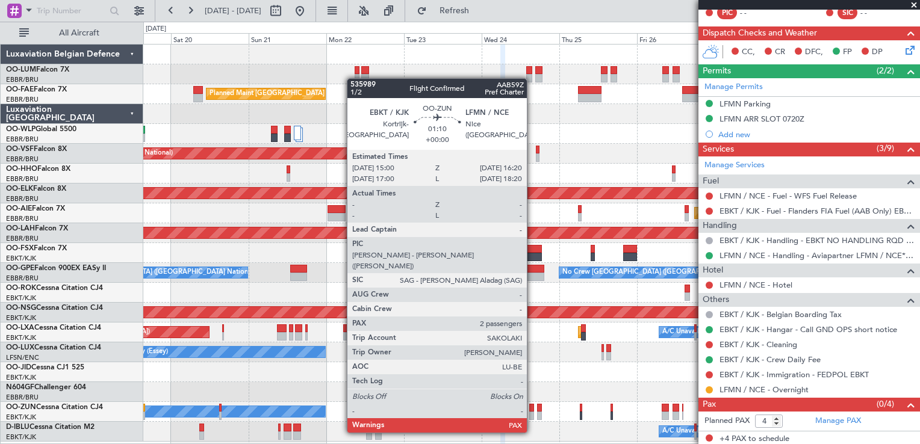
click at [532, 410] on div at bounding box center [531, 408] width 5 height 8
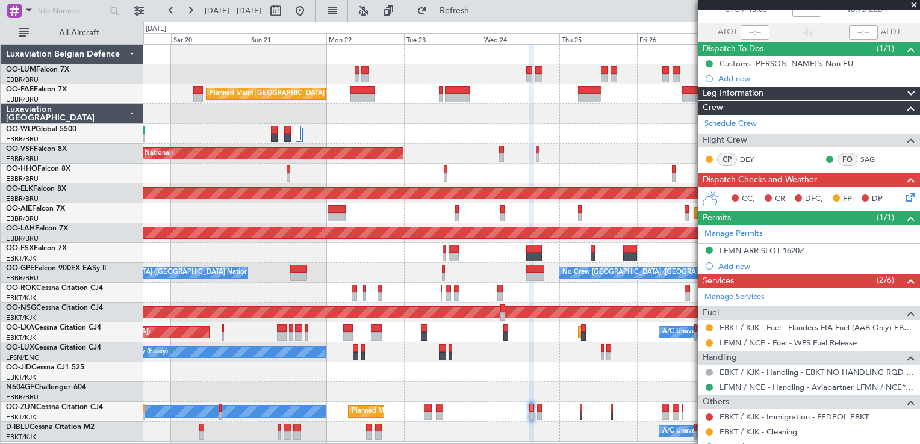
scroll to position [133, 0]
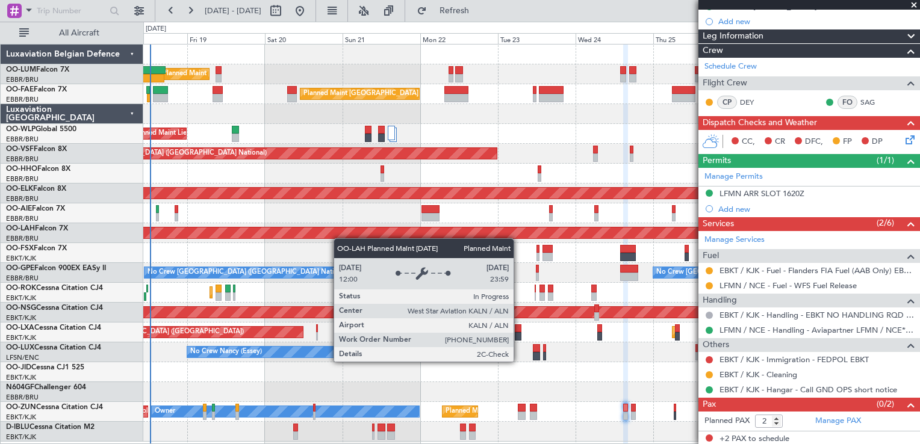
click at [325, 232] on div "Planned Maint [GEOGRAPHIC_DATA] ([GEOGRAPHIC_DATA] National) Owner [GEOGRAPHIC_…" at bounding box center [531, 243] width 776 height 397
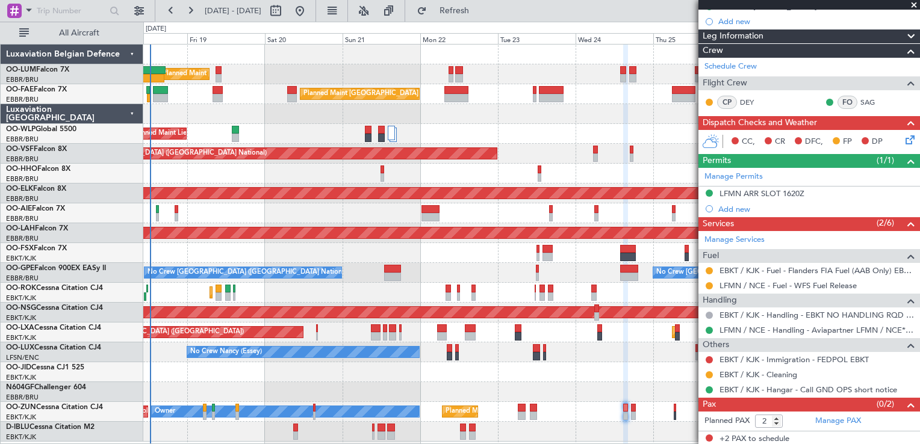
click at [513, 411] on div "Planned Maint [GEOGRAPHIC_DATA] ([GEOGRAPHIC_DATA] National) Owner [GEOGRAPHIC_…" at bounding box center [531, 243] width 776 height 397
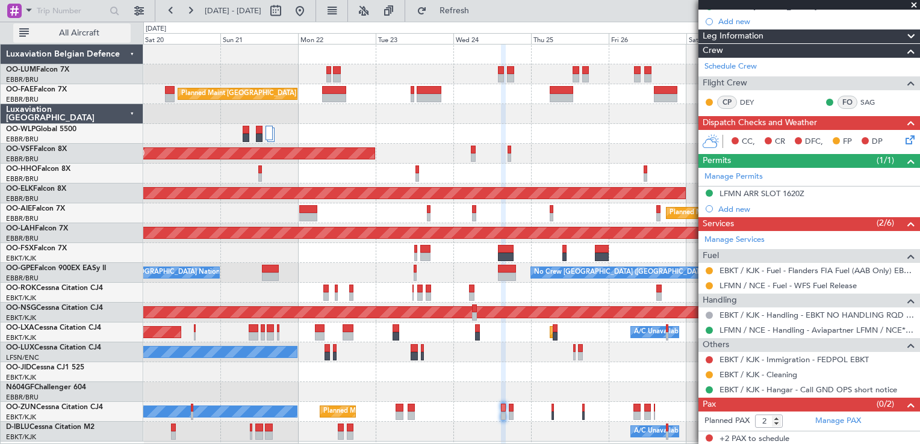
click at [22, 34] on button "All Aircraft" at bounding box center [71, 32] width 117 height 19
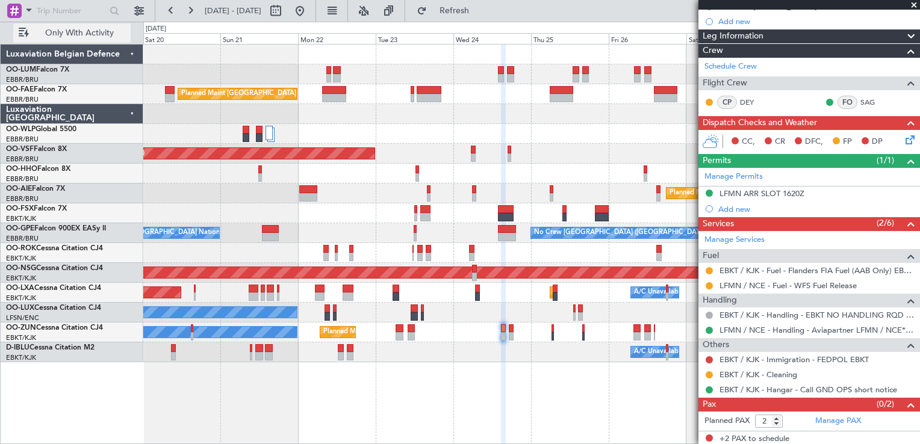
click at [22, 34] on button "Only With Activity" at bounding box center [71, 32] width 117 height 19
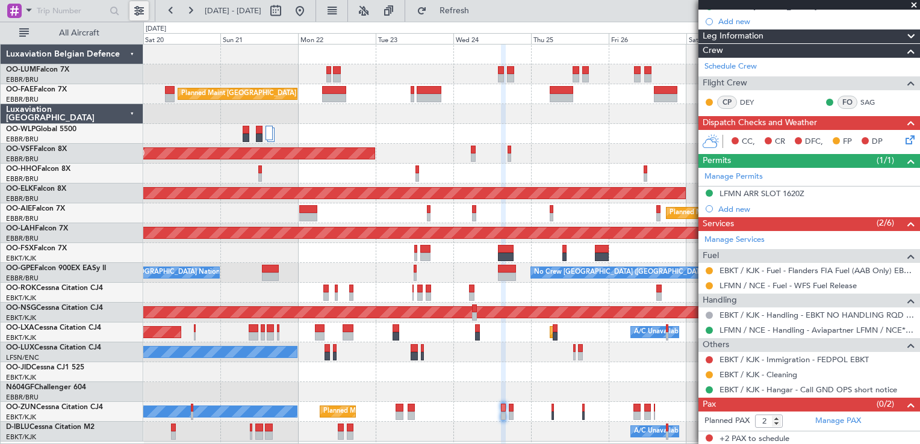
click at [140, 11] on button at bounding box center [138, 10] width 19 height 19
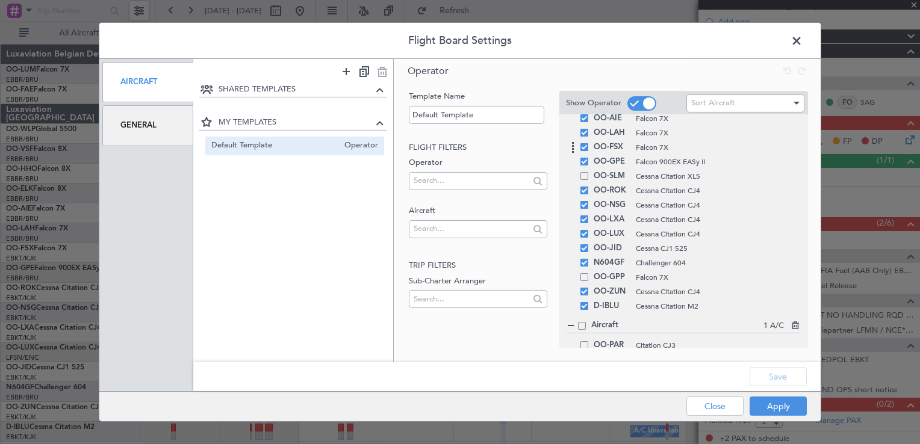
scroll to position [149, 0]
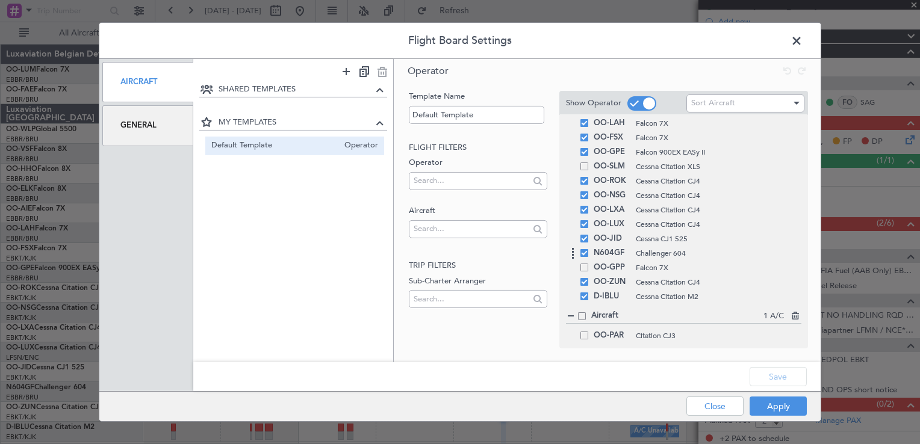
click at [586, 253] on span at bounding box center [584, 253] width 8 height 8
click at [589, 249] on input "checkbox" at bounding box center [589, 249] width 0 height 0
click at [782, 385] on button "Save" at bounding box center [777, 376] width 57 height 19
click at [784, 406] on button "Apply" at bounding box center [777, 406] width 57 height 19
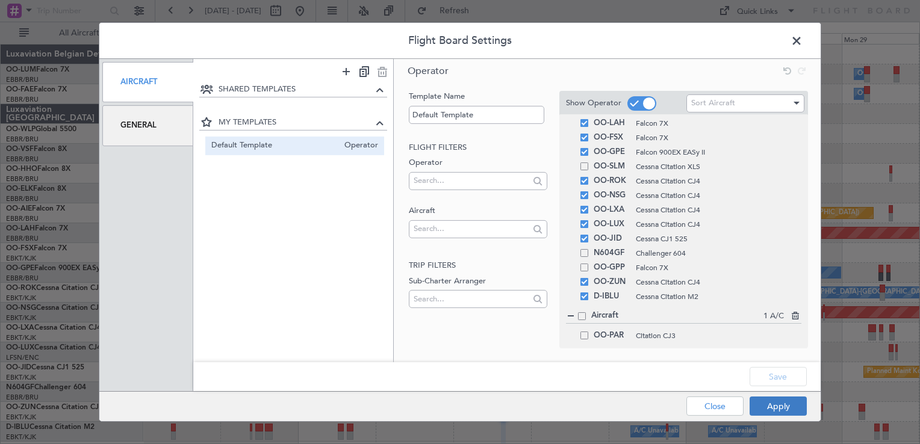
type input "0"
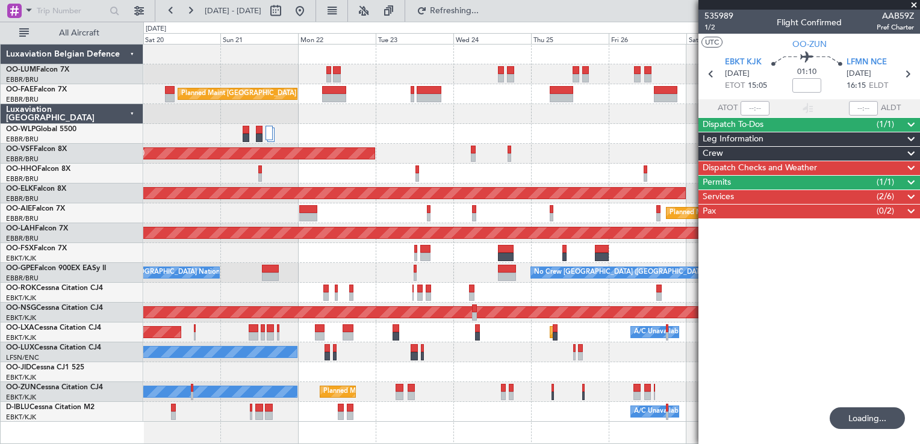
scroll to position [0, 0]
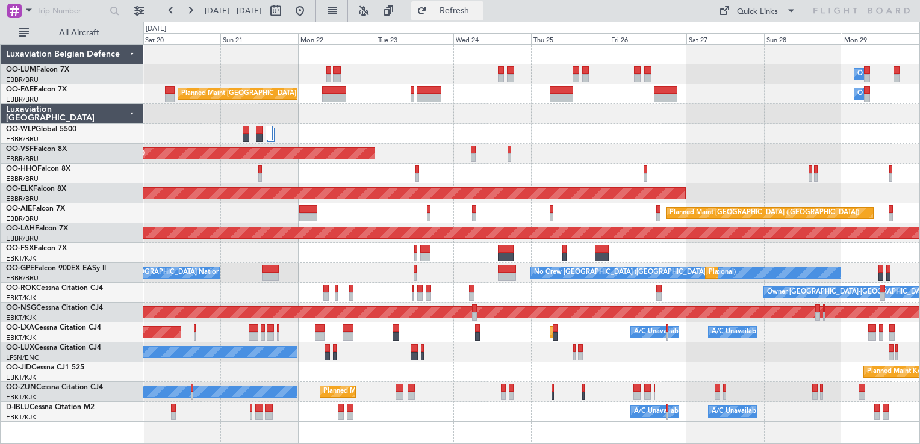
click at [480, 11] on span "Refresh" at bounding box center [454, 11] width 51 height 8
click at [509, 130] on div "Owner Melsbroek Air Base Planned Maint [GEOGRAPHIC_DATA] ([GEOGRAPHIC_DATA]) Ow…" at bounding box center [531, 233] width 776 height 377
